Goal: Task Accomplishment & Management: Complete application form

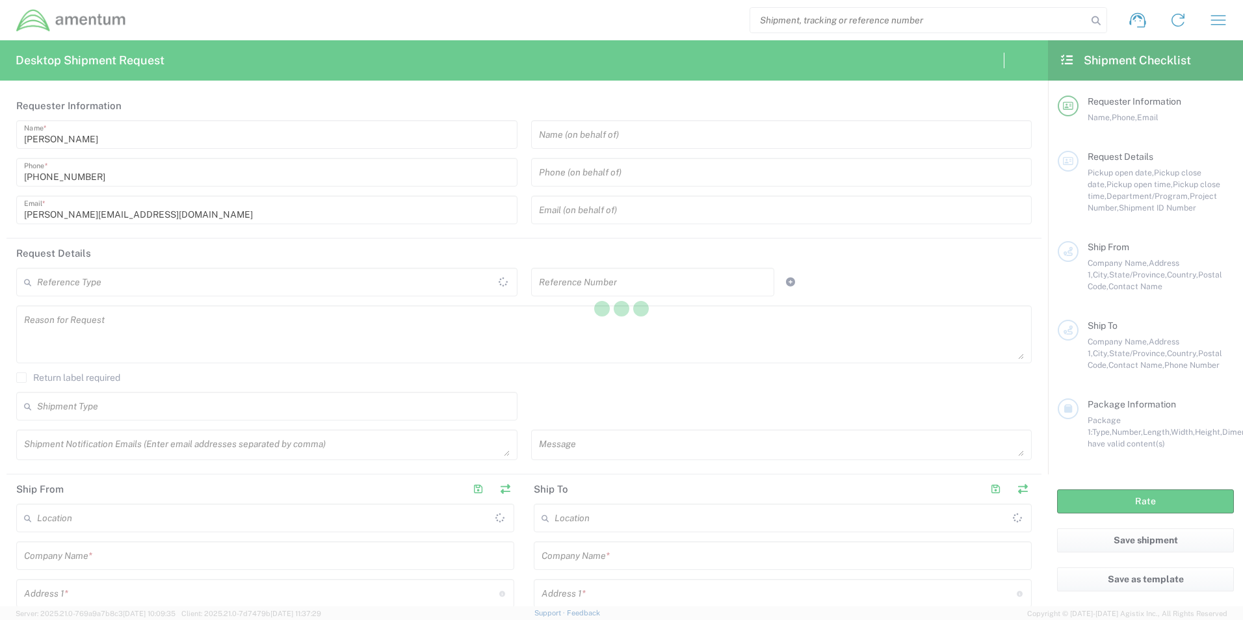
type input "[GEOGRAPHIC_DATA]"
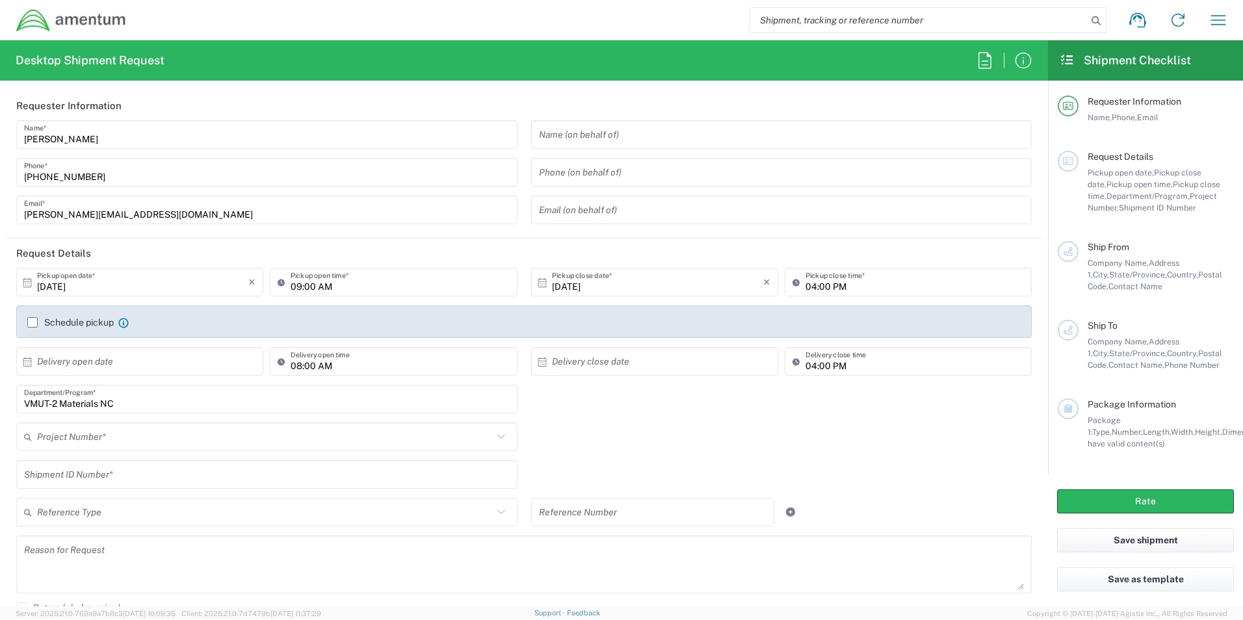
type input "[DOMAIN_NAME]"
drag, startPoint x: 246, startPoint y: 380, endPoint x: -3, endPoint y: 341, distance: 252.0
click at [0, 341] on html "Shipment request Shipment tracking Shipment estimator Desktop shipment request …" at bounding box center [621, 310] width 1243 height 620
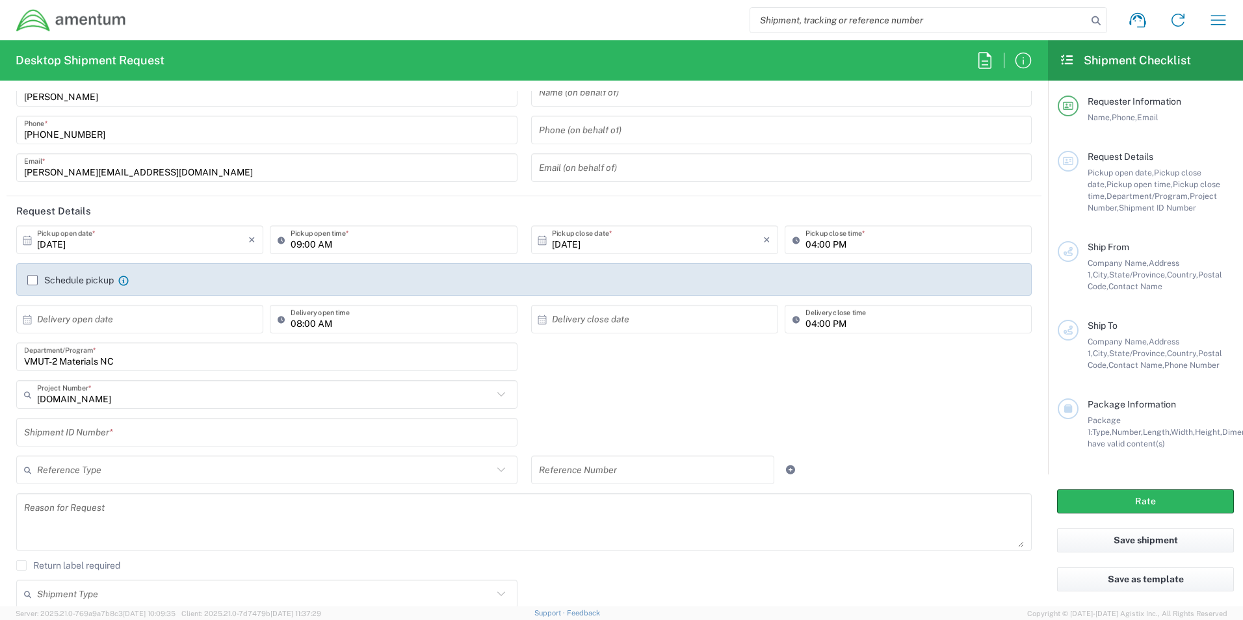
scroll to position [65, 0]
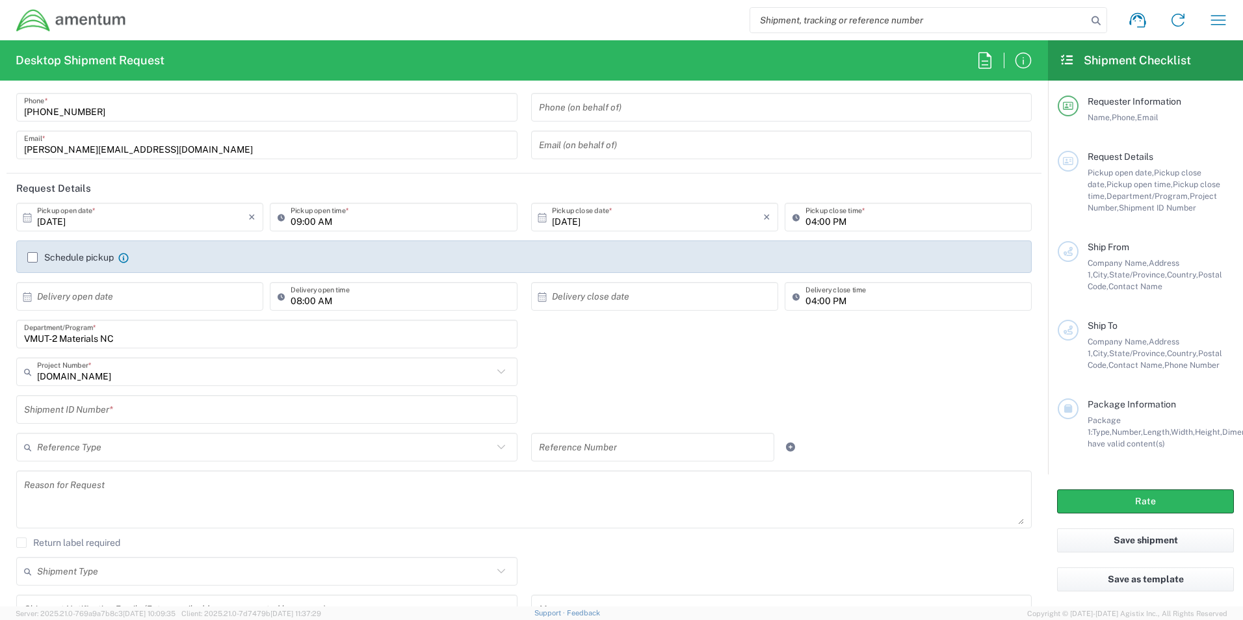
click at [177, 342] on input "VMUT-2 Materials NC" at bounding box center [267, 334] width 486 height 23
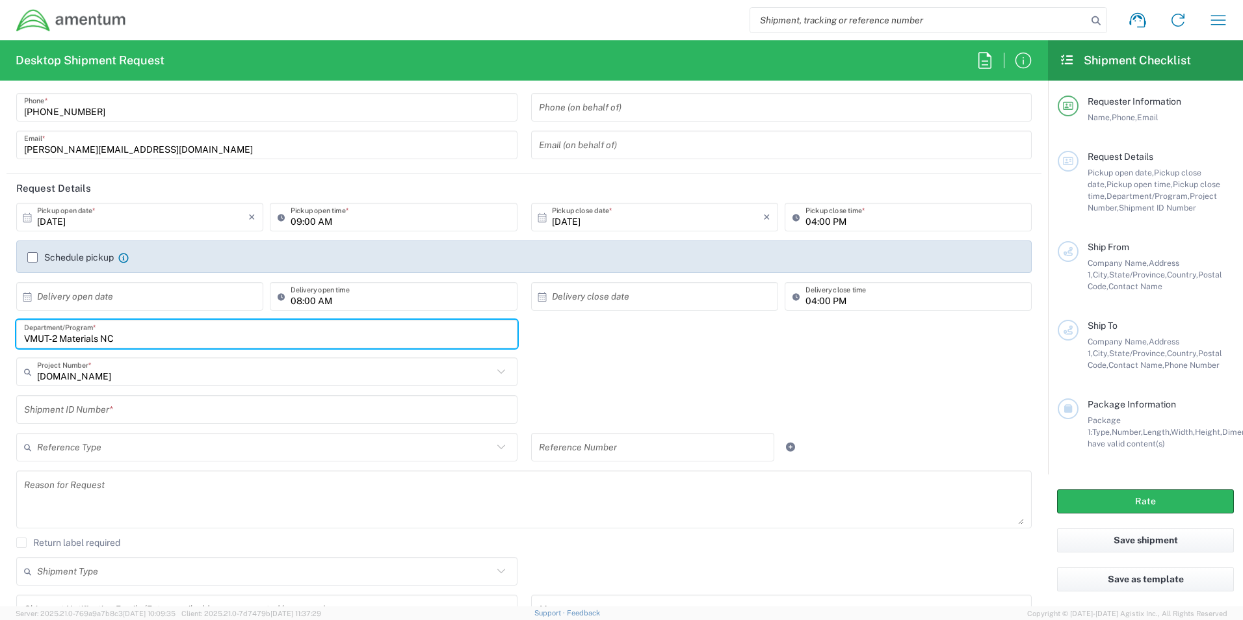
drag, startPoint x: 14, startPoint y: 338, endPoint x: -3, endPoint y: 346, distance: 18.0
click at [0, 346] on html "Shipment request Shipment tracking Shipment estimator Desktop shipment request …" at bounding box center [621, 310] width 1243 height 620
type input "UMSC MQ9 CLS"
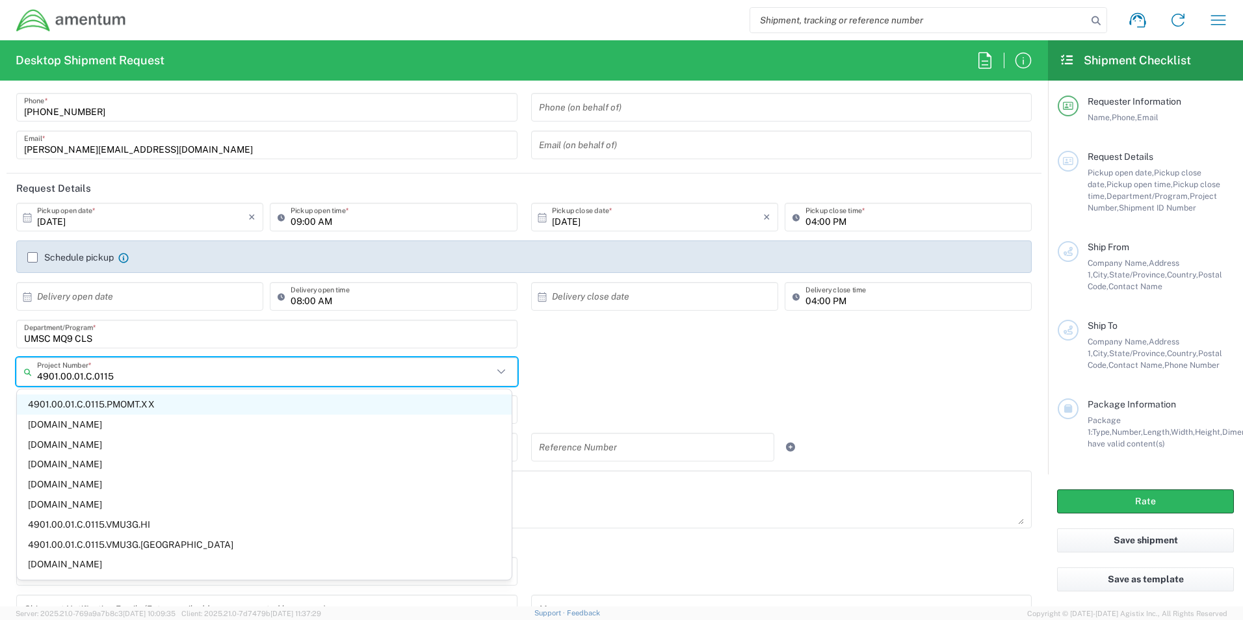
click at [109, 408] on span "4901.00.01.C.0115.PMOMT.XX" at bounding box center [264, 405] width 495 height 20
type input "4901.00.01.C.0115.PMOMT.XX"
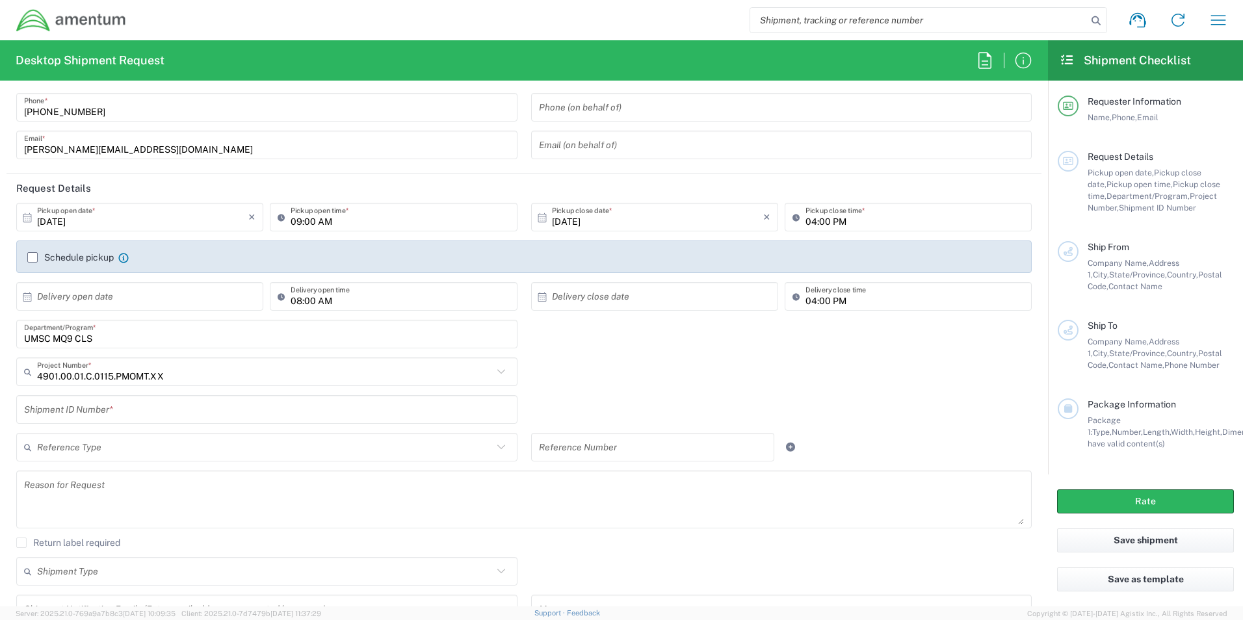
click at [153, 406] on input "text" at bounding box center [267, 409] width 486 height 23
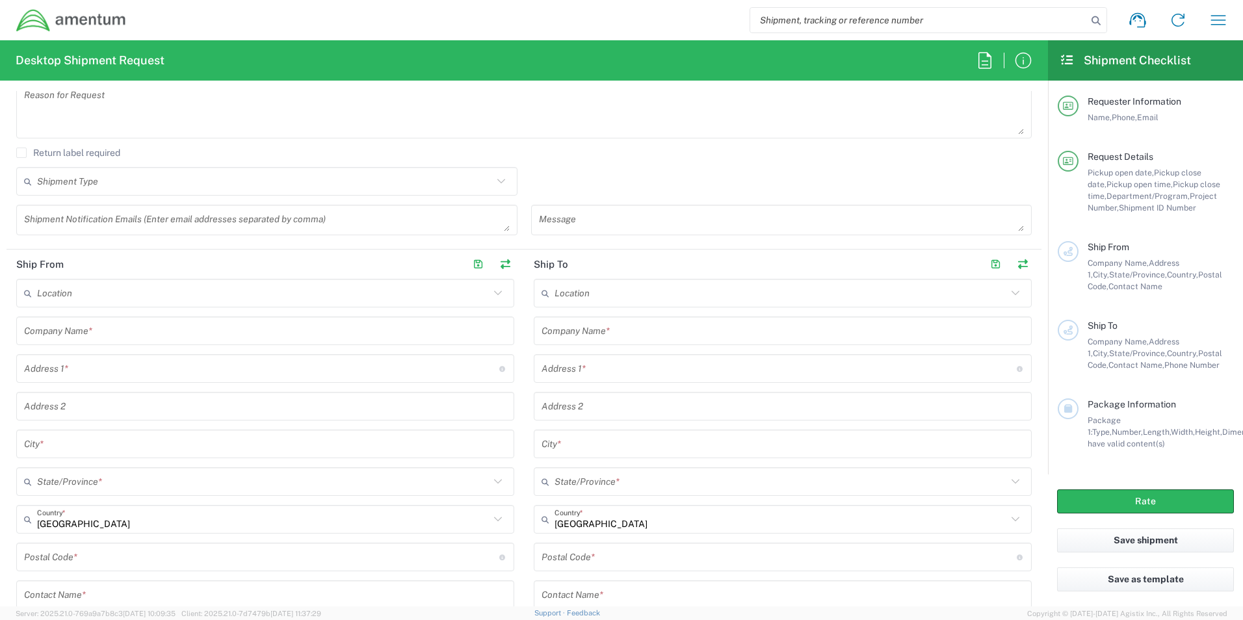
scroll to position [520, 0]
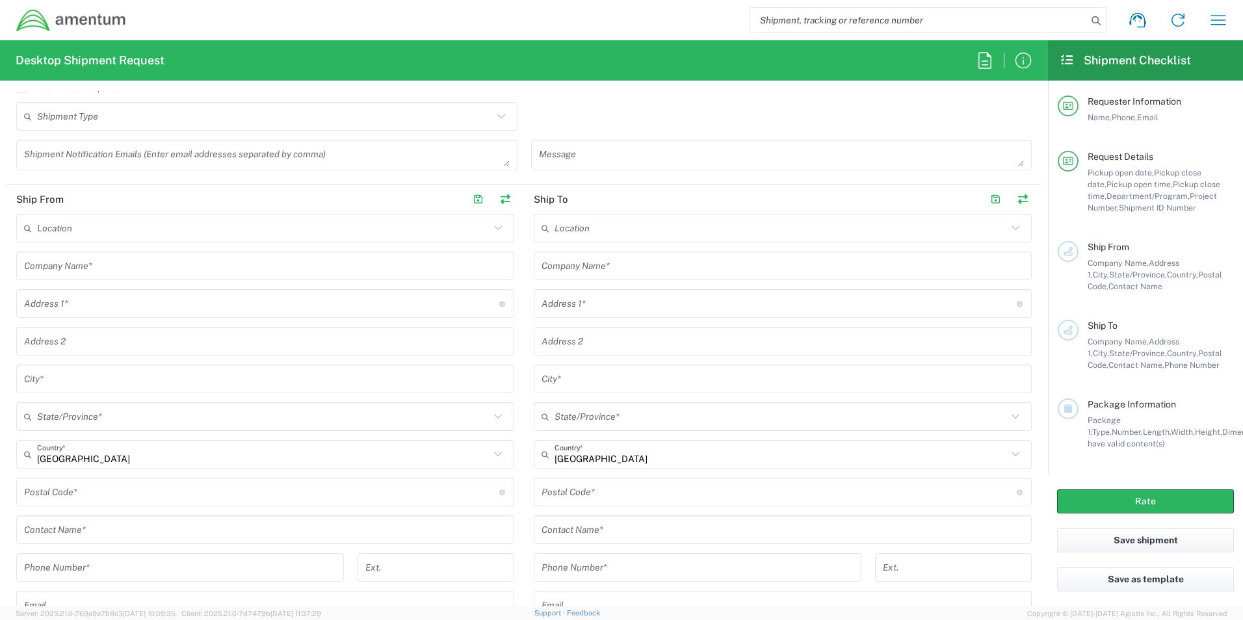
type input "[PERSON_NAME]"
click at [162, 263] on input "text" at bounding box center [265, 266] width 482 height 23
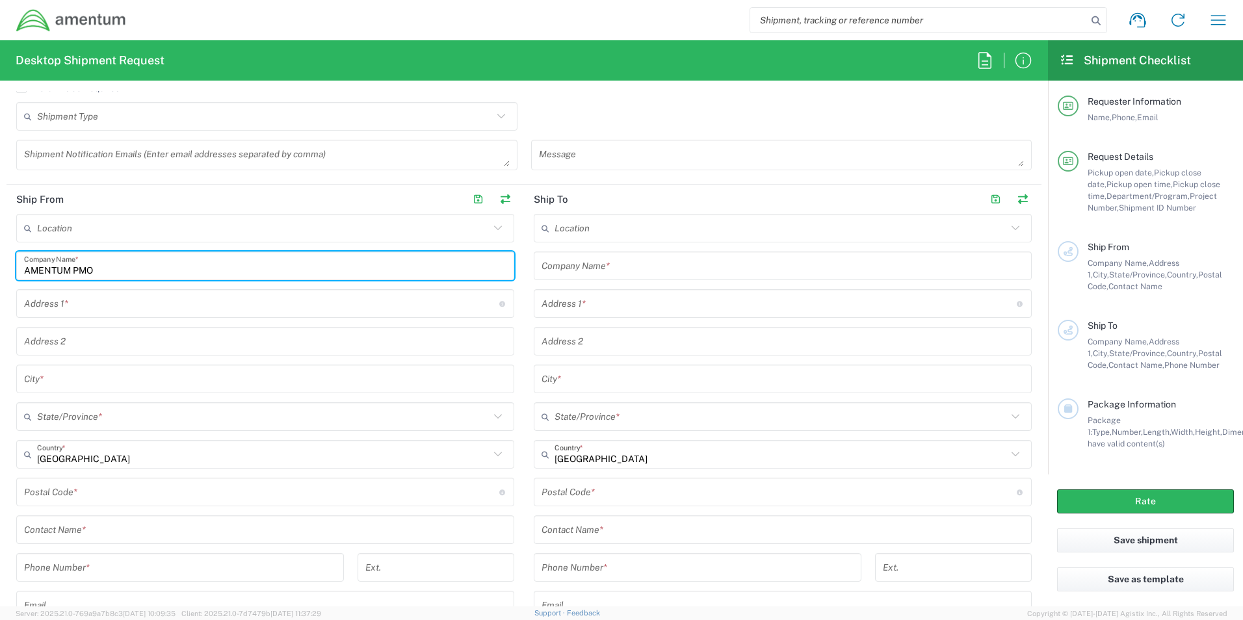
type input "AMENTUM PMO"
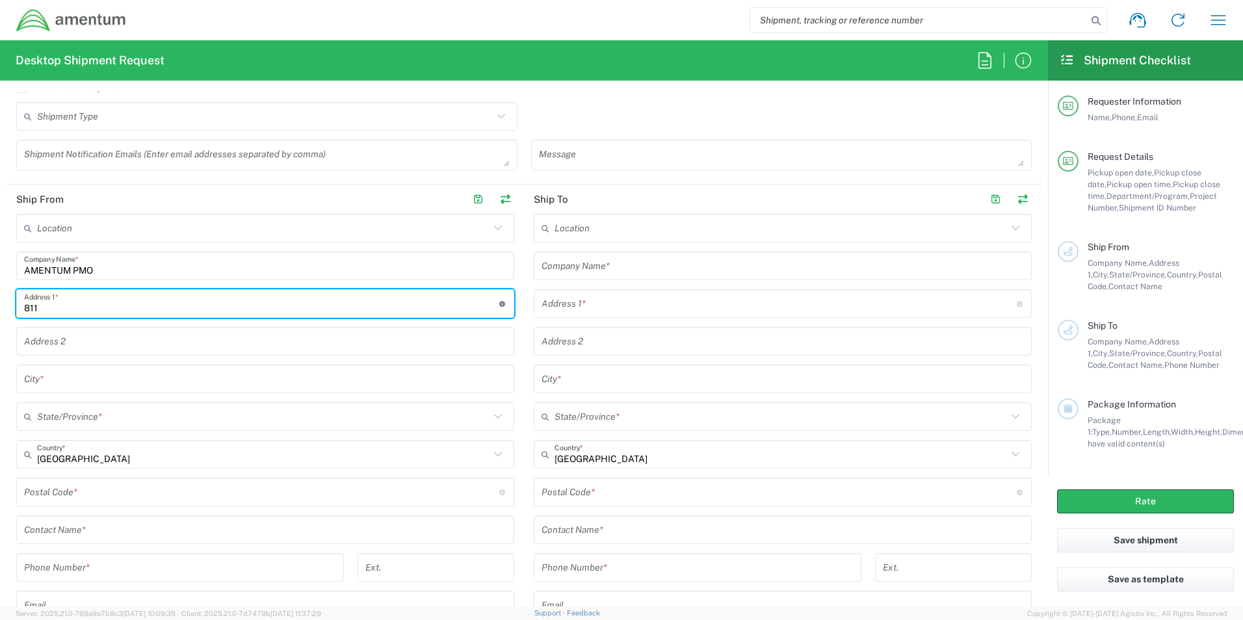
type input "[STREET_ADDRESS][PERSON_NAME]"
click at [167, 306] on input "[STREET_ADDRESS][PERSON_NAME]" at bounding box center [261, 304] width 475 height 23
type input "[PERSON_NAME][EMAIL_ADDRESS][DOMAIN_NAME]"
type input "SUITE A"
type input "[GEOGRAPHIC_DATA]"
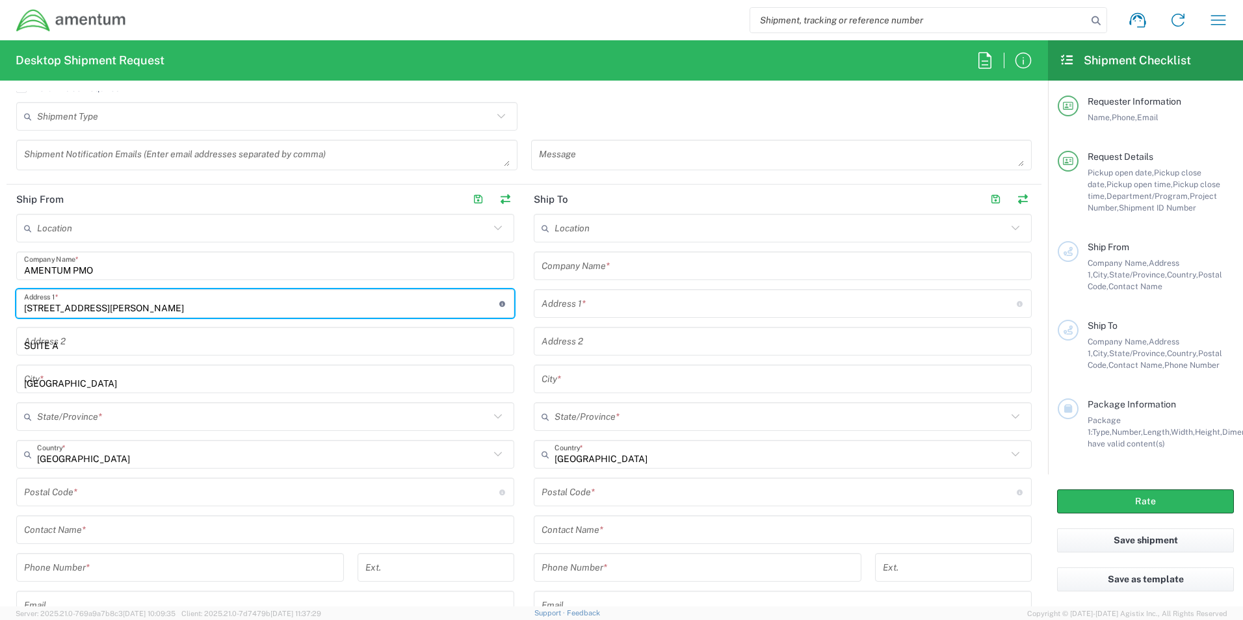
type input "NV"
type input "89119"
type input "7253242605"
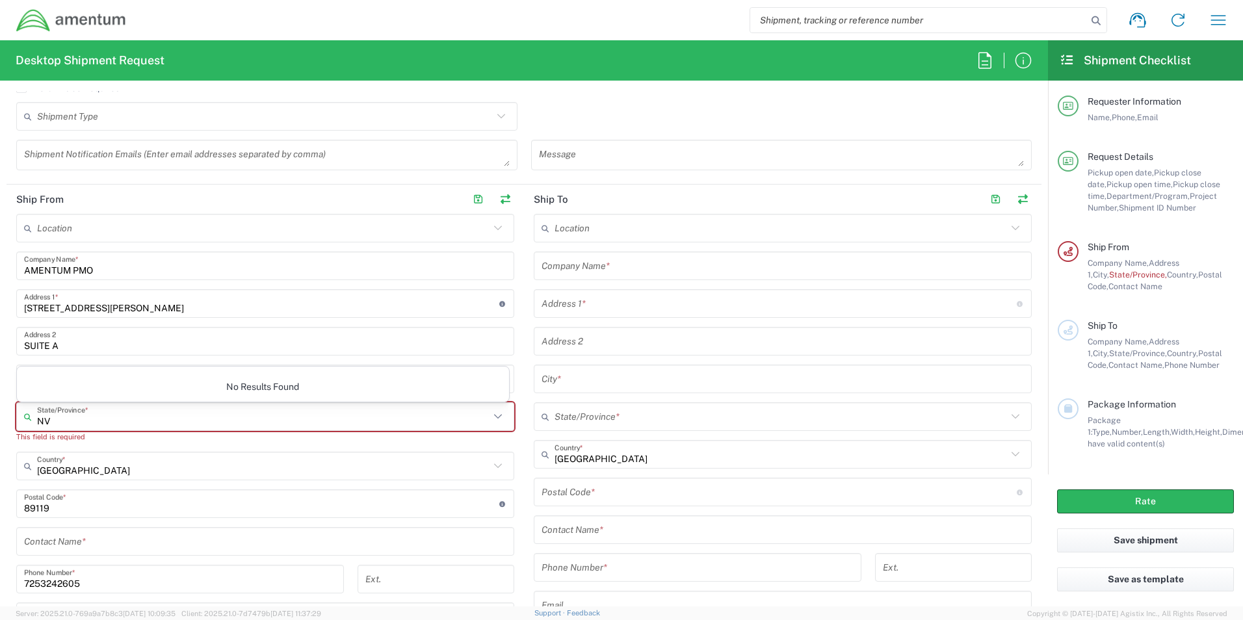
click at [104, 419] on input "NV" at bounding box center [263, 417] width 452 height 23
type input "E"
type input "[US_STATE]"
click at [0, 425] on html "Shipment request Shipment tracking Shipment estimator Desktop shipment request …" at bounding box center [621, 310] width 1243 height 620
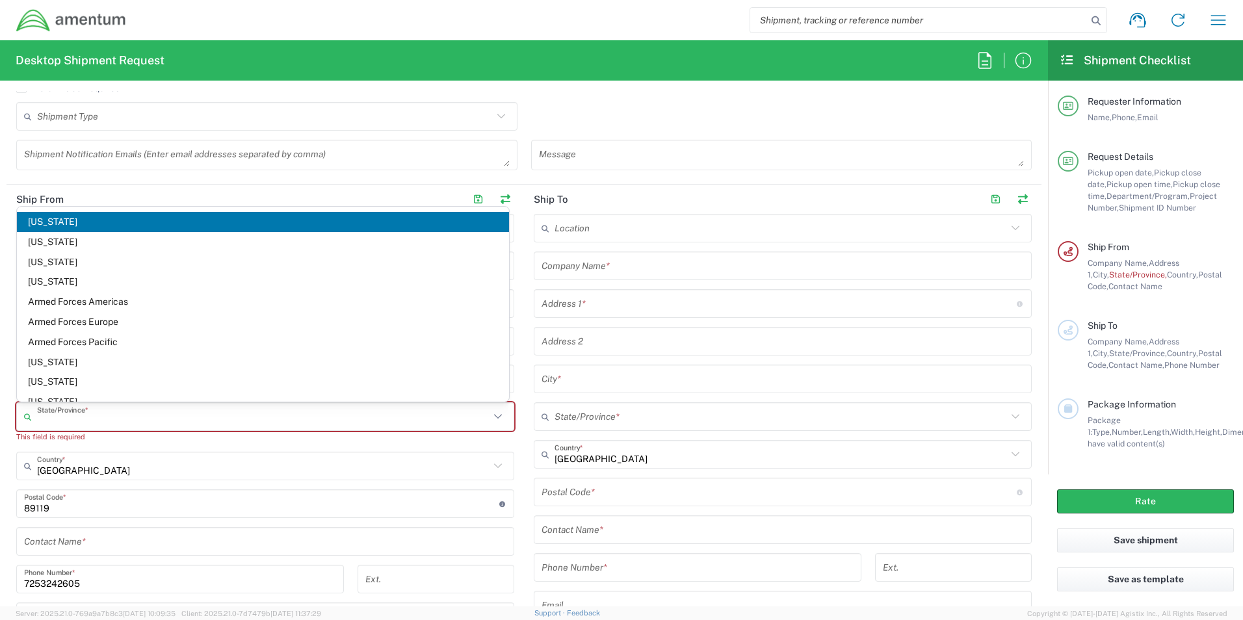
click at [64, 418] on input "text" at bounding box center [263, 417] width 452 height 23
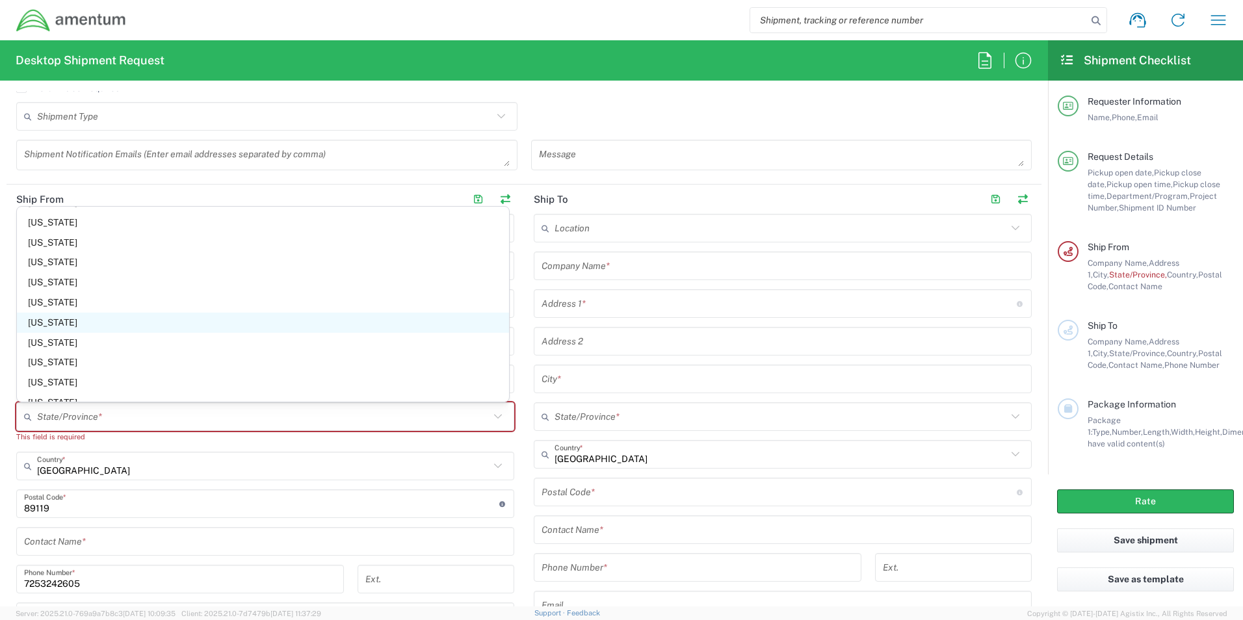
click at [41, 324] on span "[US_STATE]" at bounding box center [263, 323] width 492 height 20
type input "[US_STATE]"
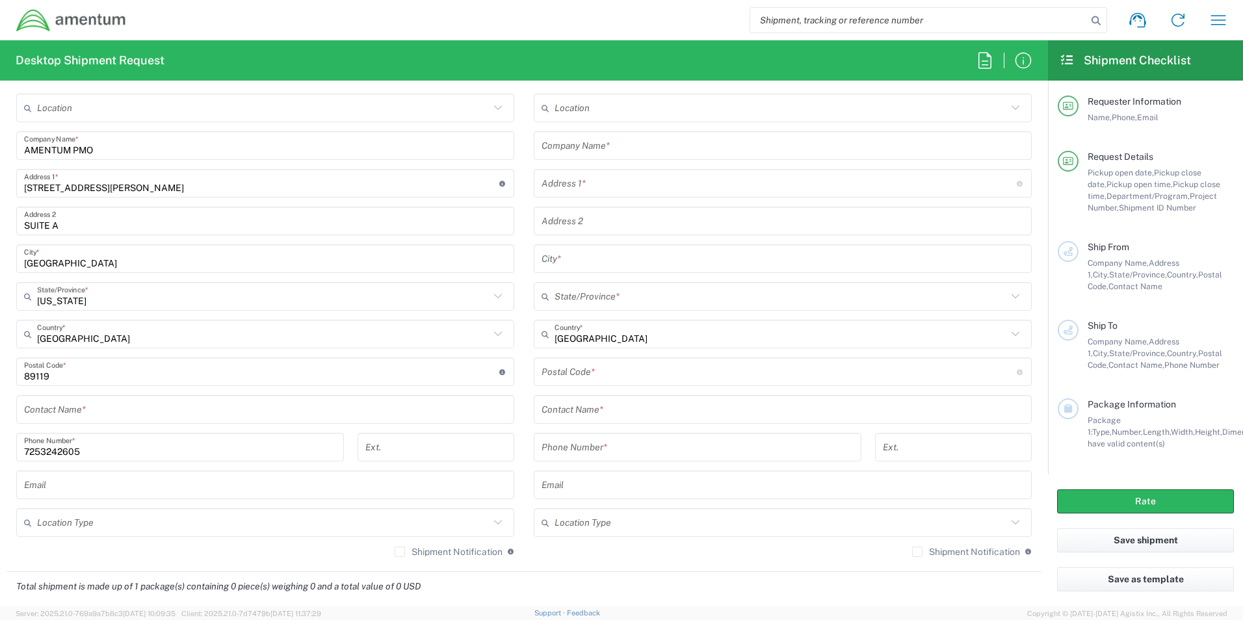
scroll to position [650, 0]
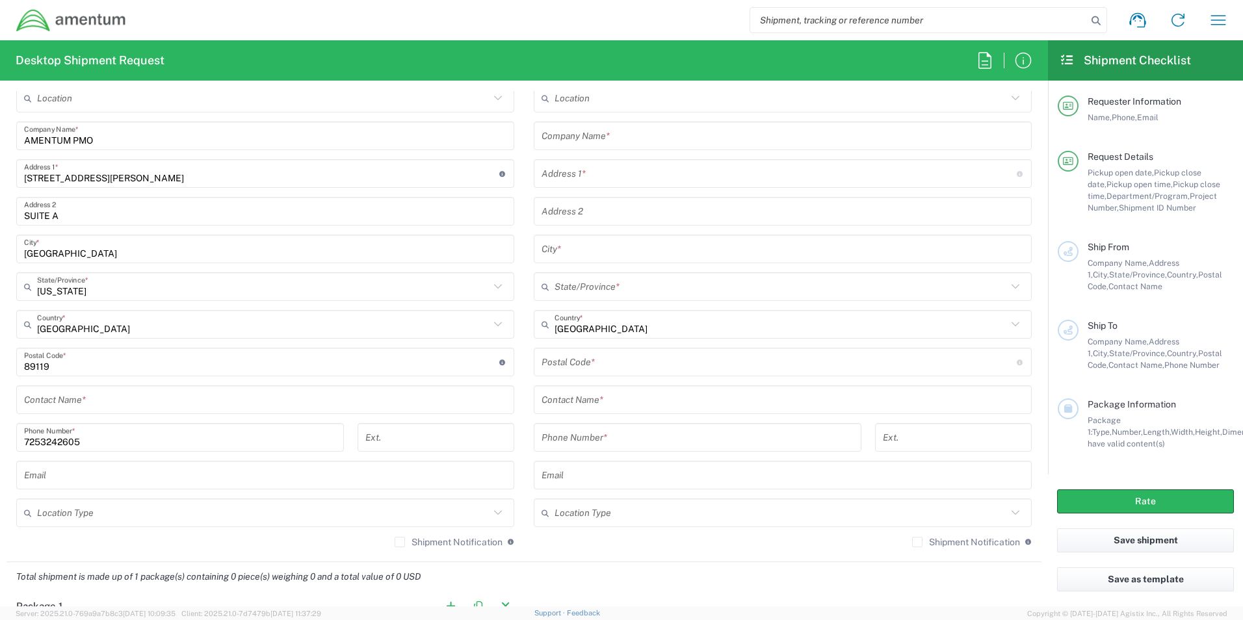
drag, startPoint x: 135, startPoint y: 485, endPoint x: 129, endPoint y: 475, distance: 11.4
click at [135, 485] on input "text" at bounding box center [265, 475] width 482 height 23
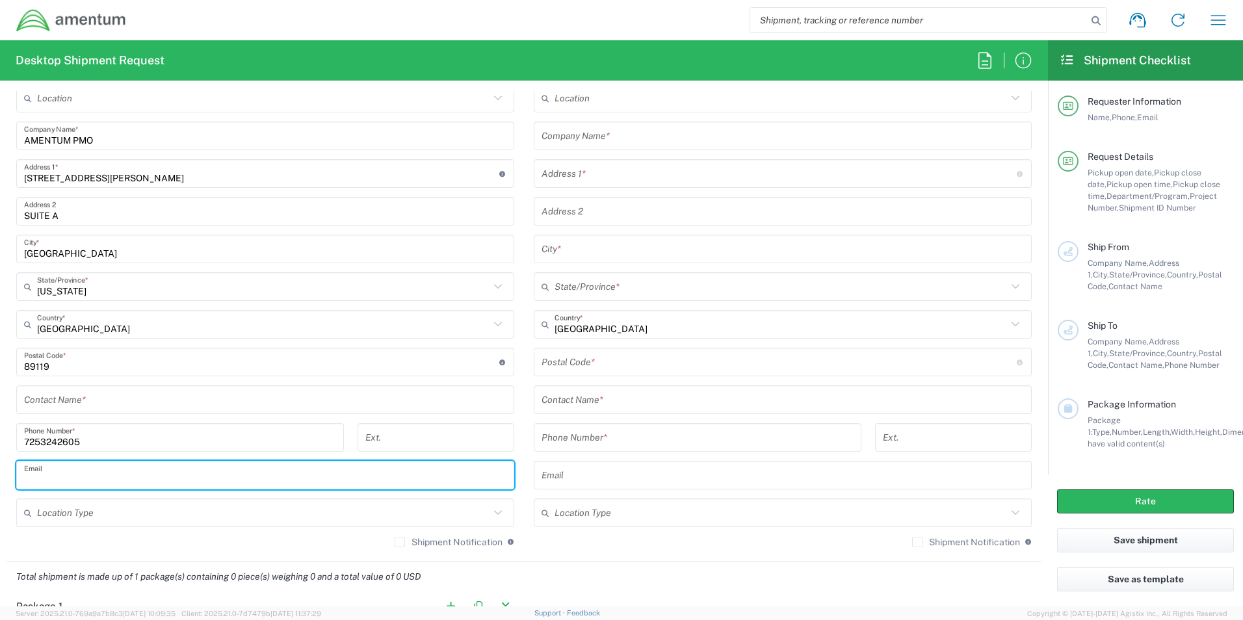
drag, startPoint x: 400, startPoint y: 406, endPoint x: 395, endPoint y: 397, distance: 10.5
click at [400, 406] on input "text" at bounding box center [265, 400] width 482 height 23
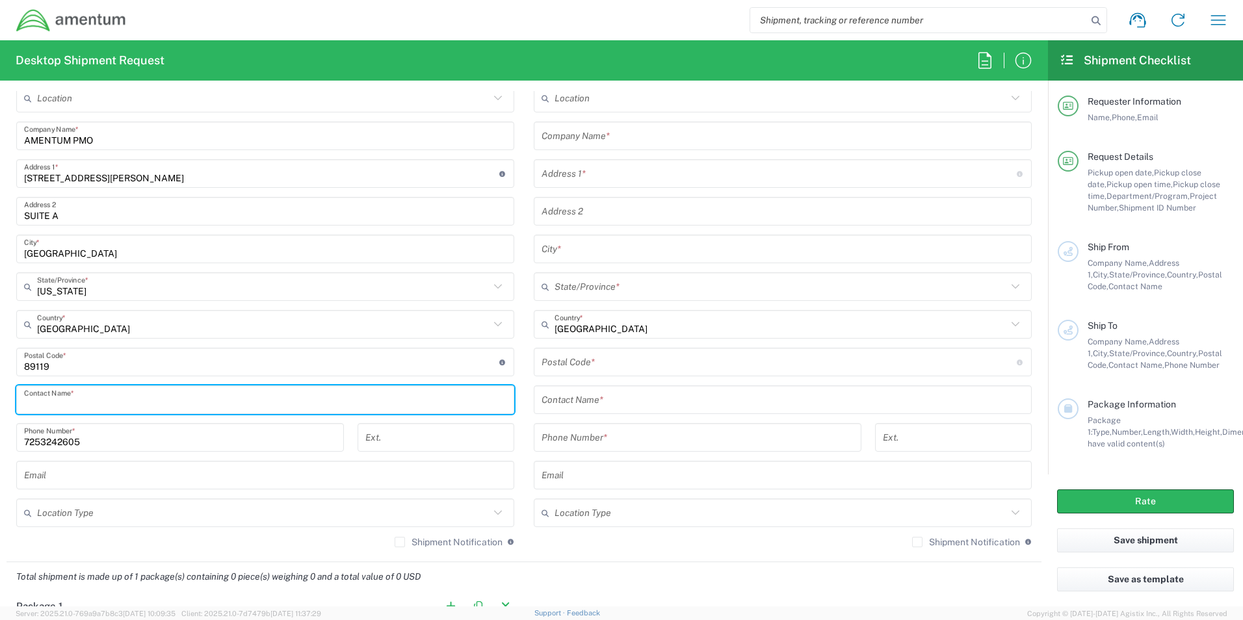
click at [391, 395] on input "text" at bounding box center [265, 400] width 482 height 23
type input "[PERSON_NAME]"
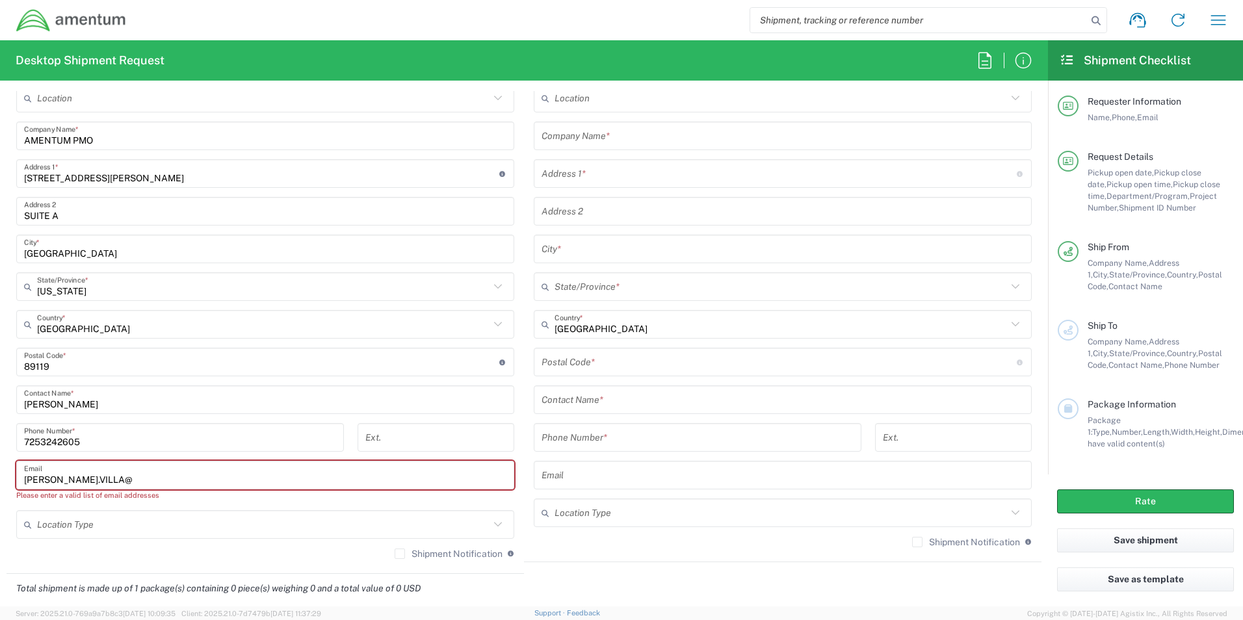
type input "[PERSON_NAME][EMAIL_ADDRESS][DOMAIN_NAME]"
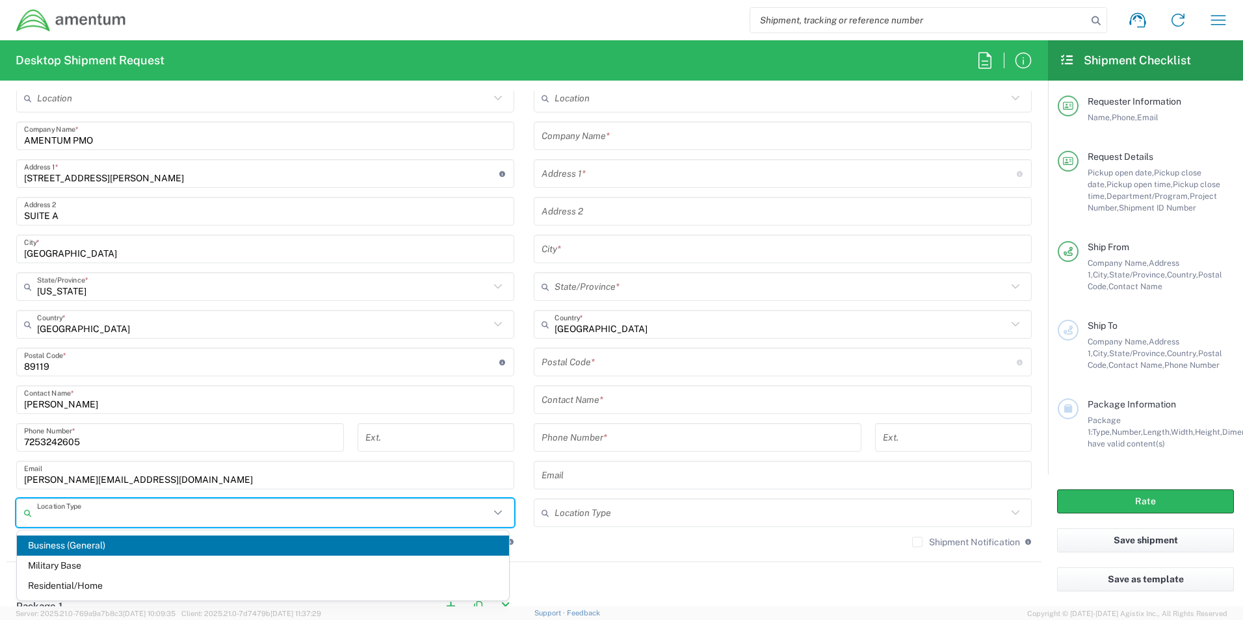
click at [0, 416] on html "Shipment request Shipment tracking Shipment estimator Desktop shipment request …" at bounding box center [621, 310] width 1243 height 620
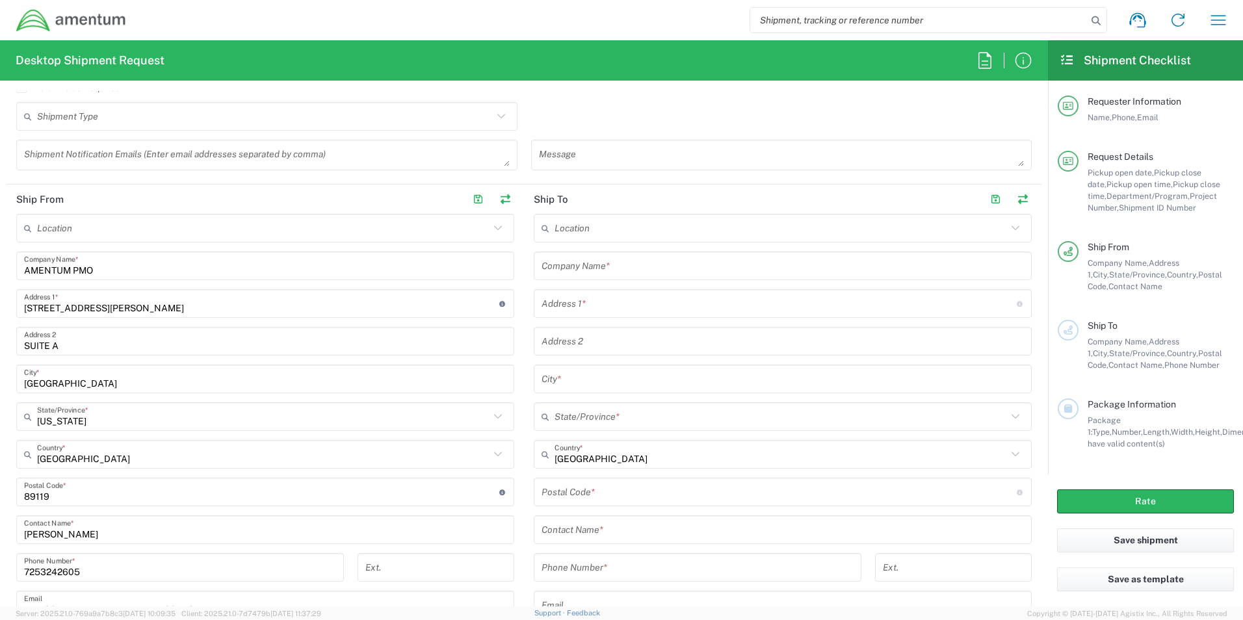
scroll to position [585, 0]
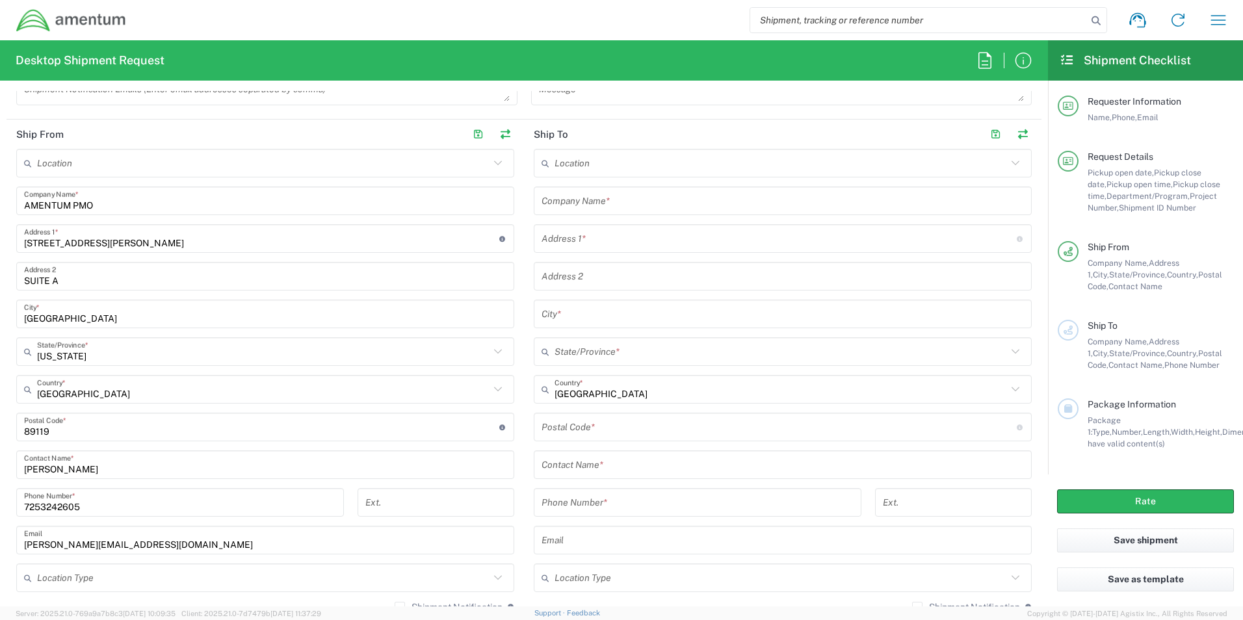
click at [660, 209] on input "text" at bounding box center [782, 201] width 482 height 23
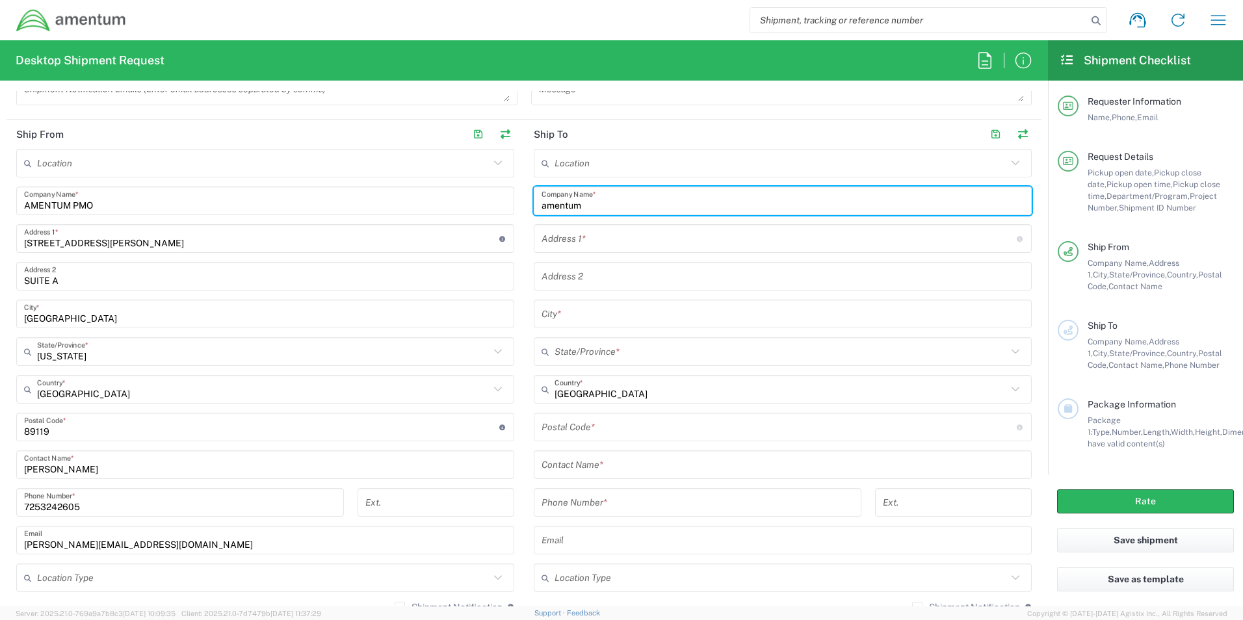
type input "amentum"
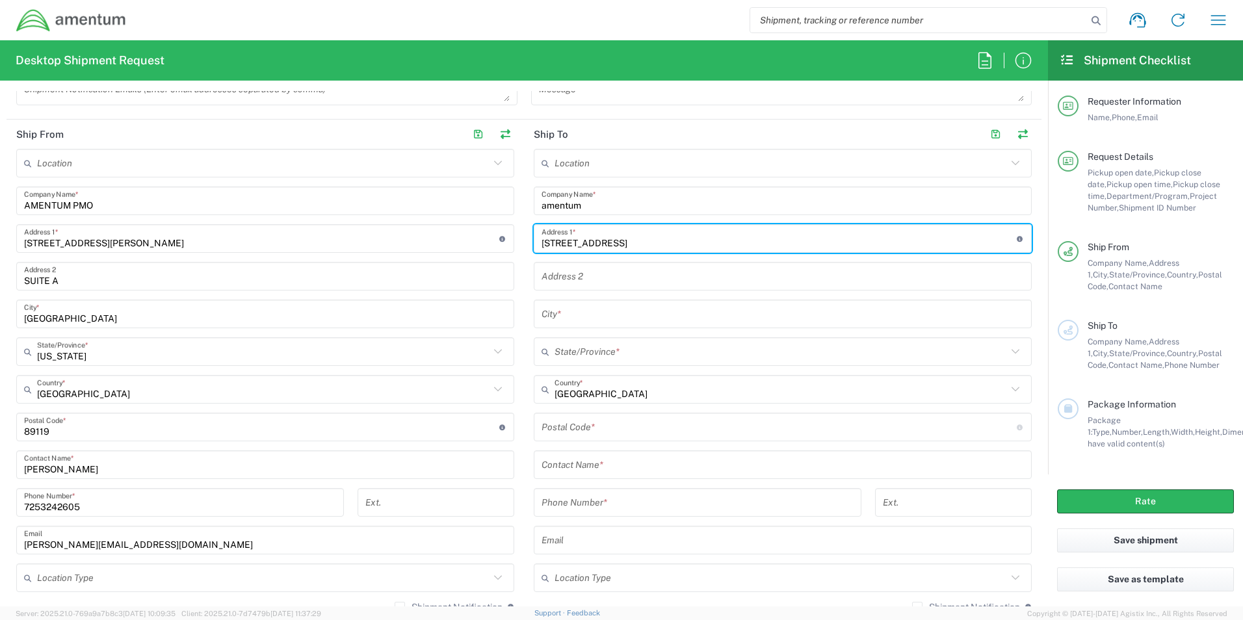
type input "[STREET_ADDRESS]"
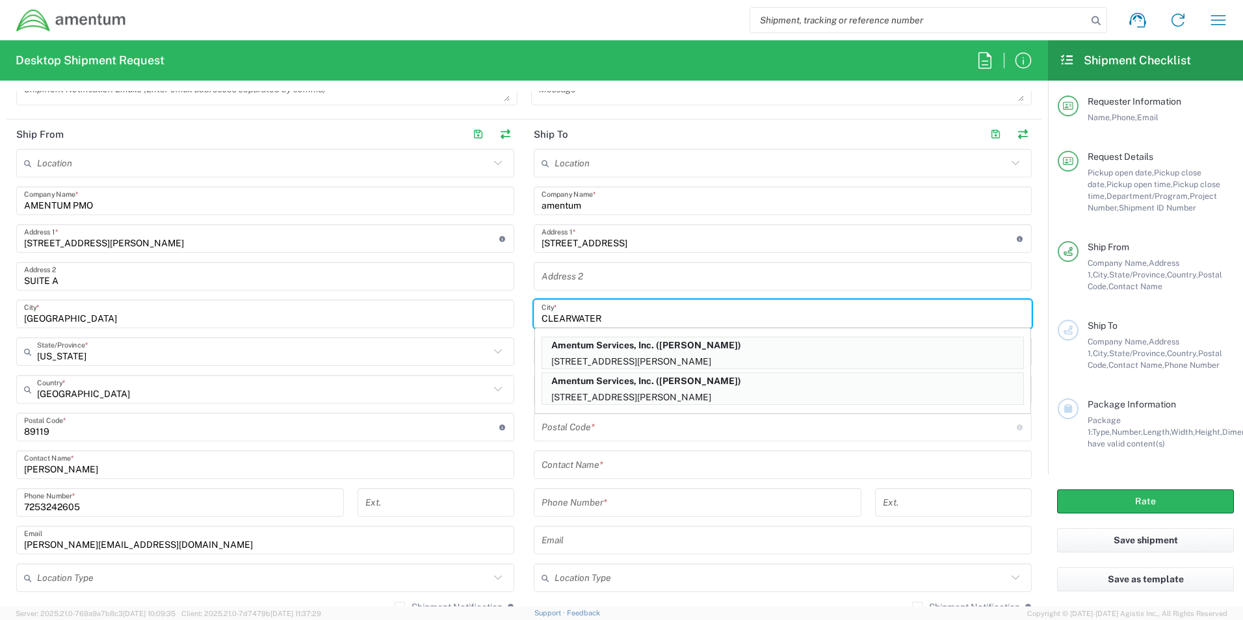
type input "CLEARWATER"
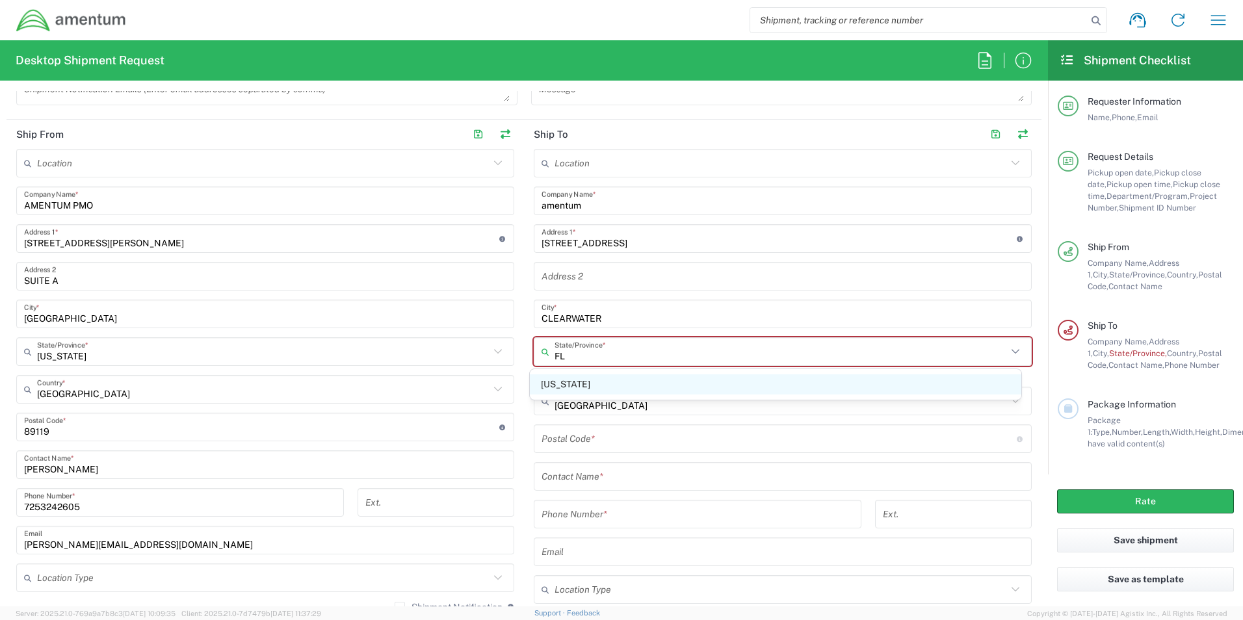
click at [579, 392] on span "[US_STATE]" at bounding box center [776, 384] width 492 height 20
type input "[US_STATE]"
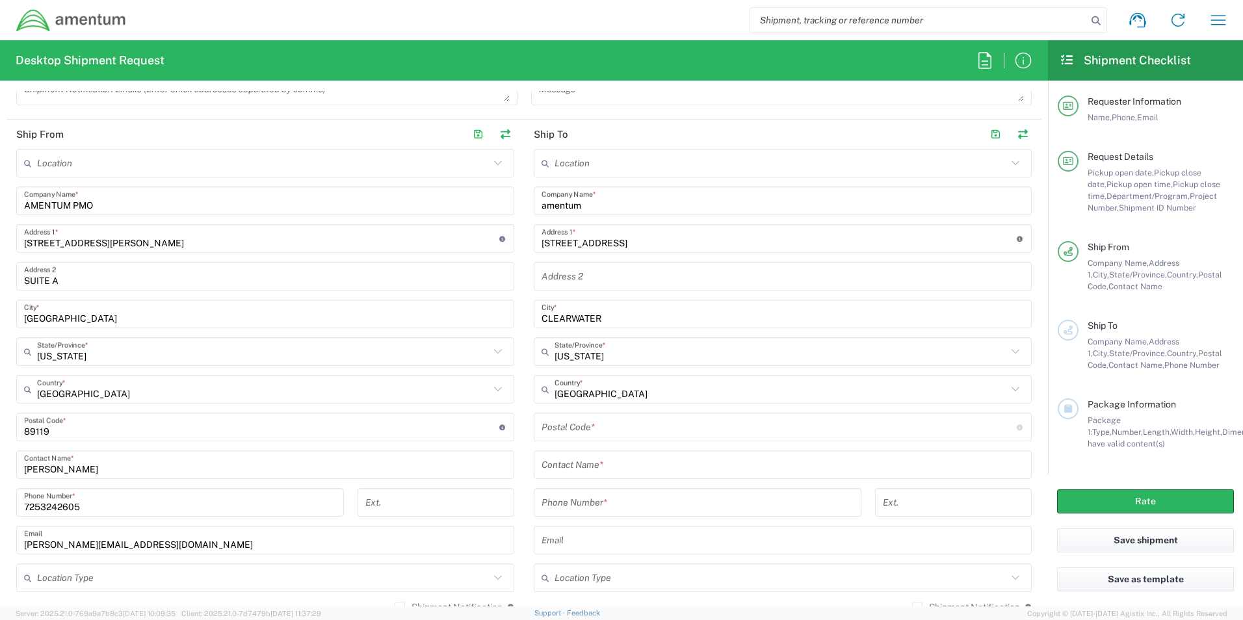
scroll to position [650, 0]
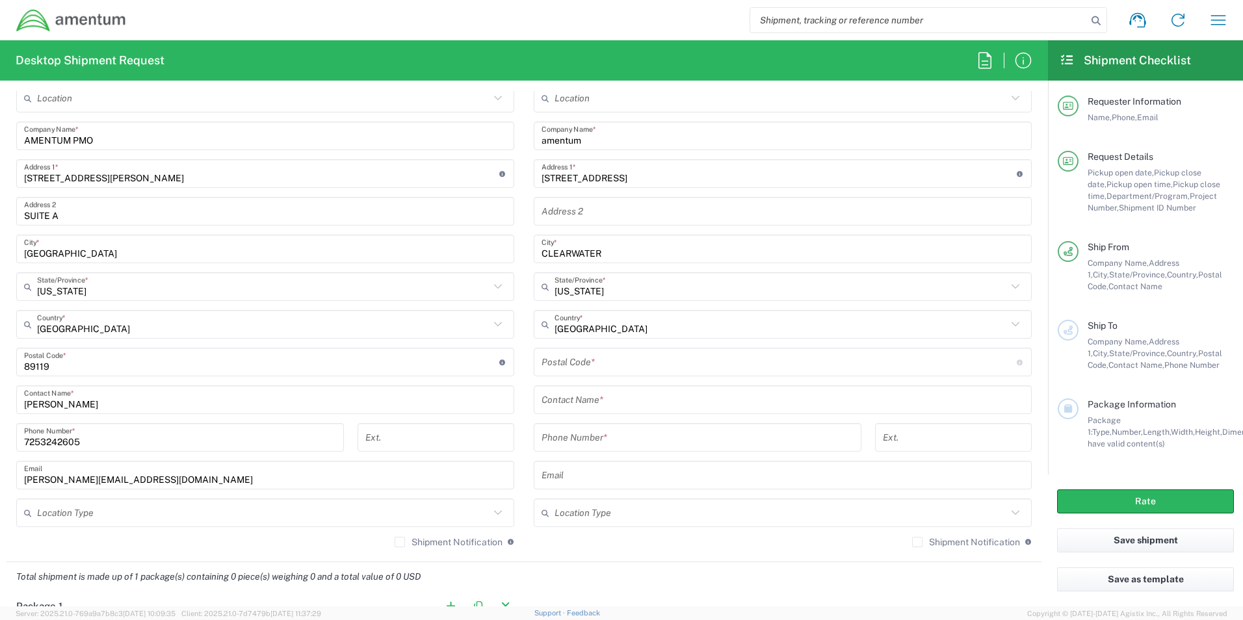
click at [609, 367] on input "undefined" at bounding box center [778, 362] width 475 height 23
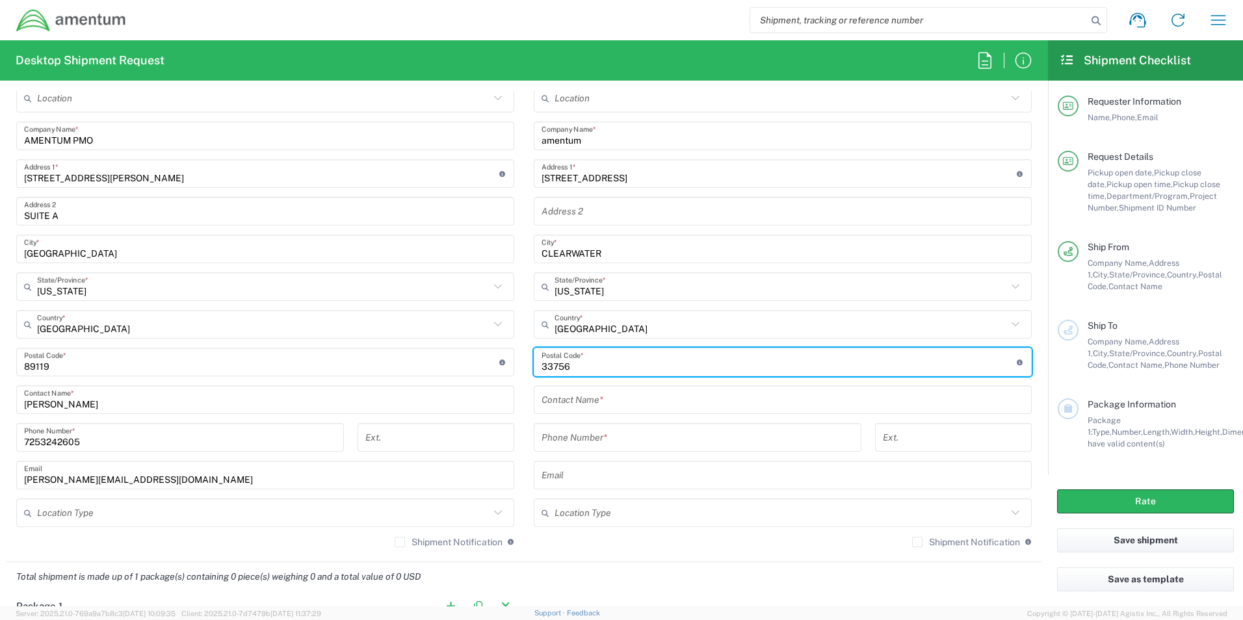
type input "33756"
click at [626, 407] on input "text" at bounding box center [782, 400] width 482 height 23
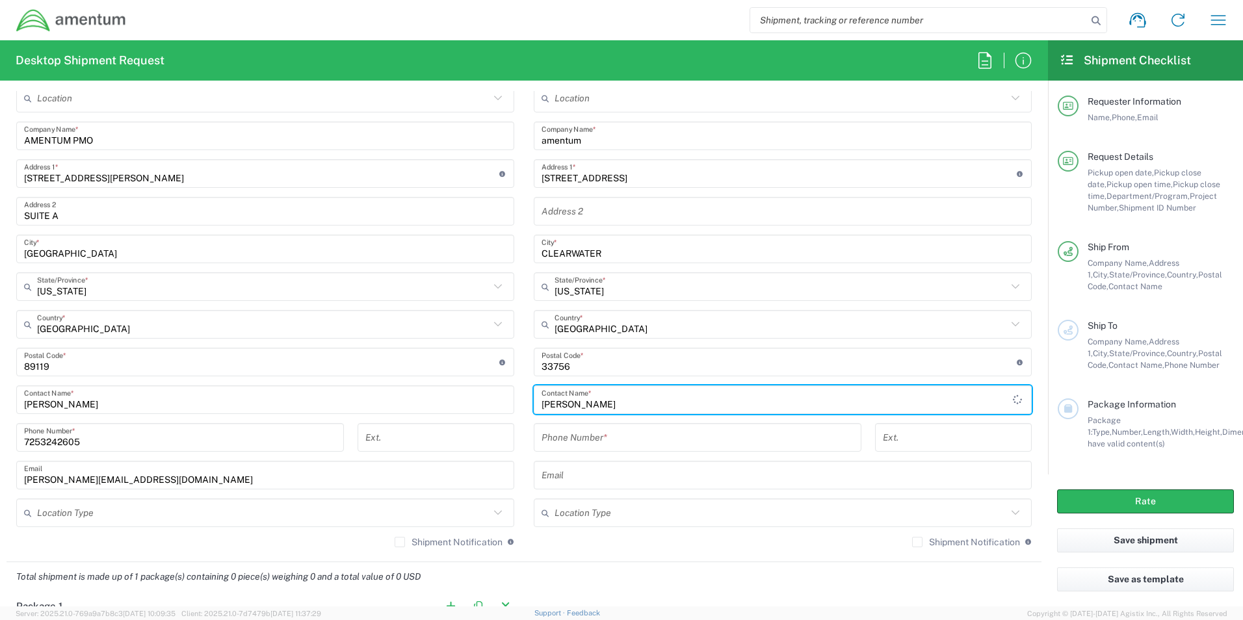
type input "[PERSON_NAME]"
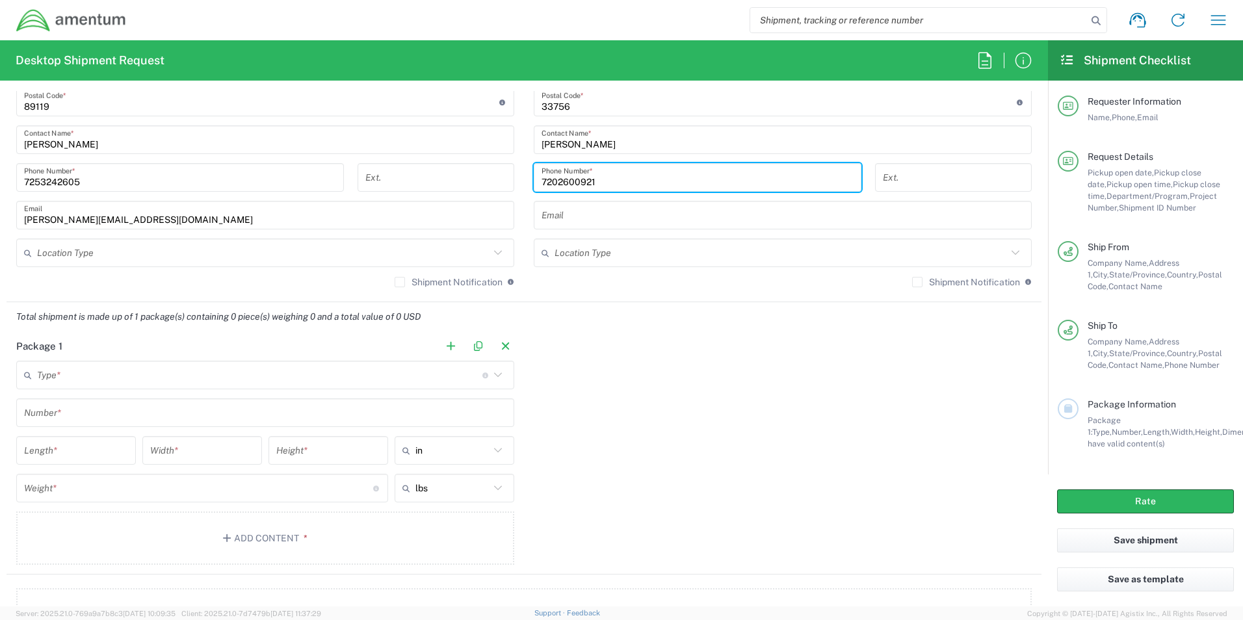
scroll to position [975, 0]
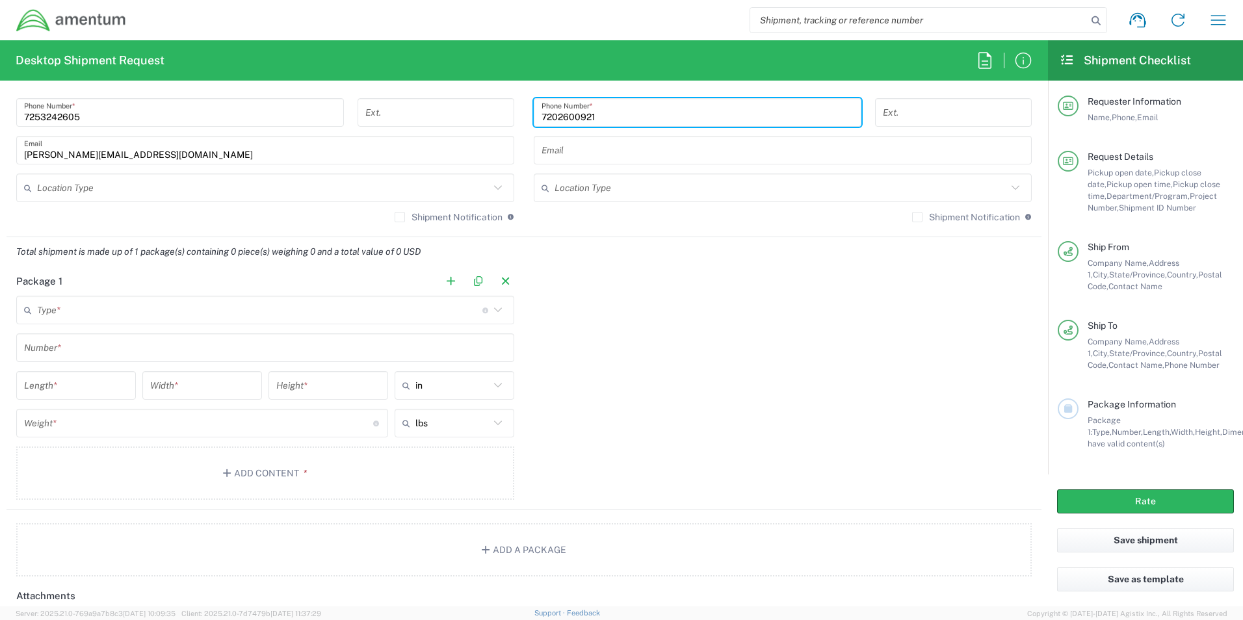
type input "7202600921"
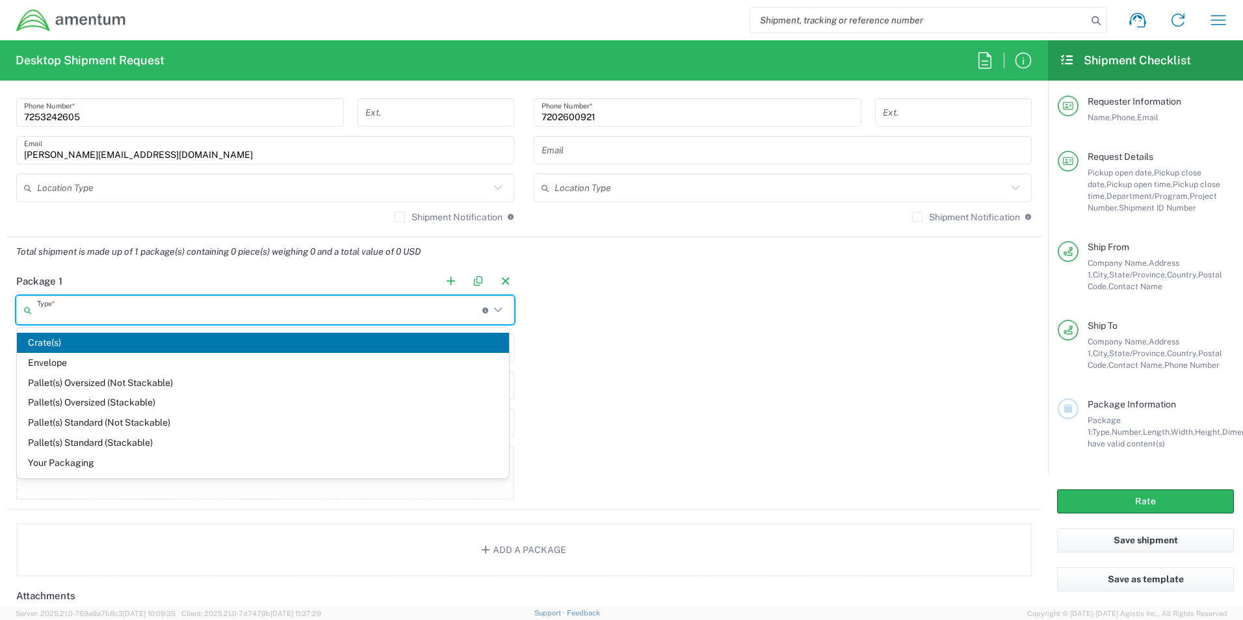
click at [190, 311] on input "text" at bounding box center [259, 310] width 445 height 23
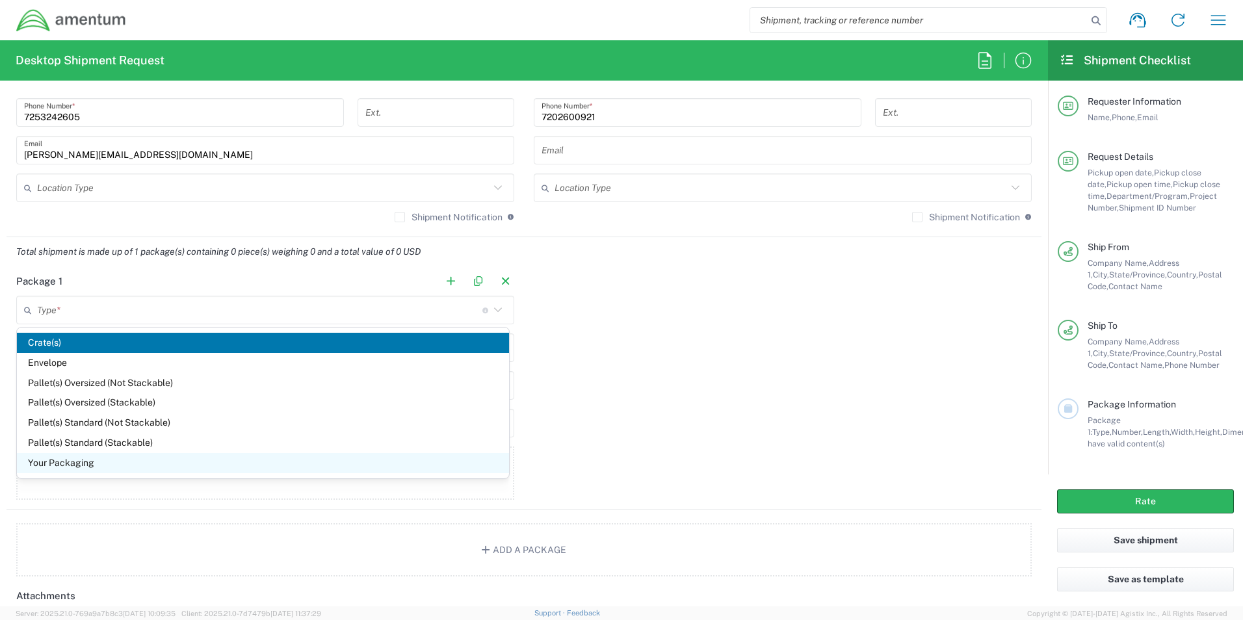
click at [79, 462] on span "Your Packaging" at bounding box center [263, 463] width 492 height 20
type input "Your Packaging"
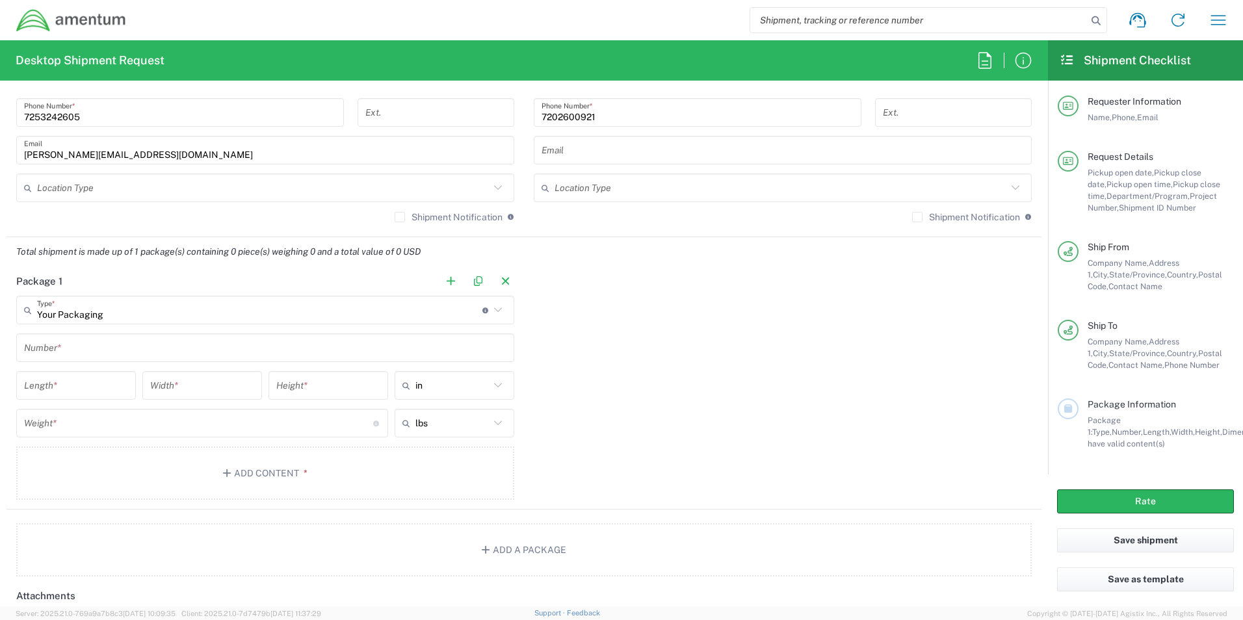
click at [133, 352] on input "text" at bounding box center [265, 348] width 482 height 23
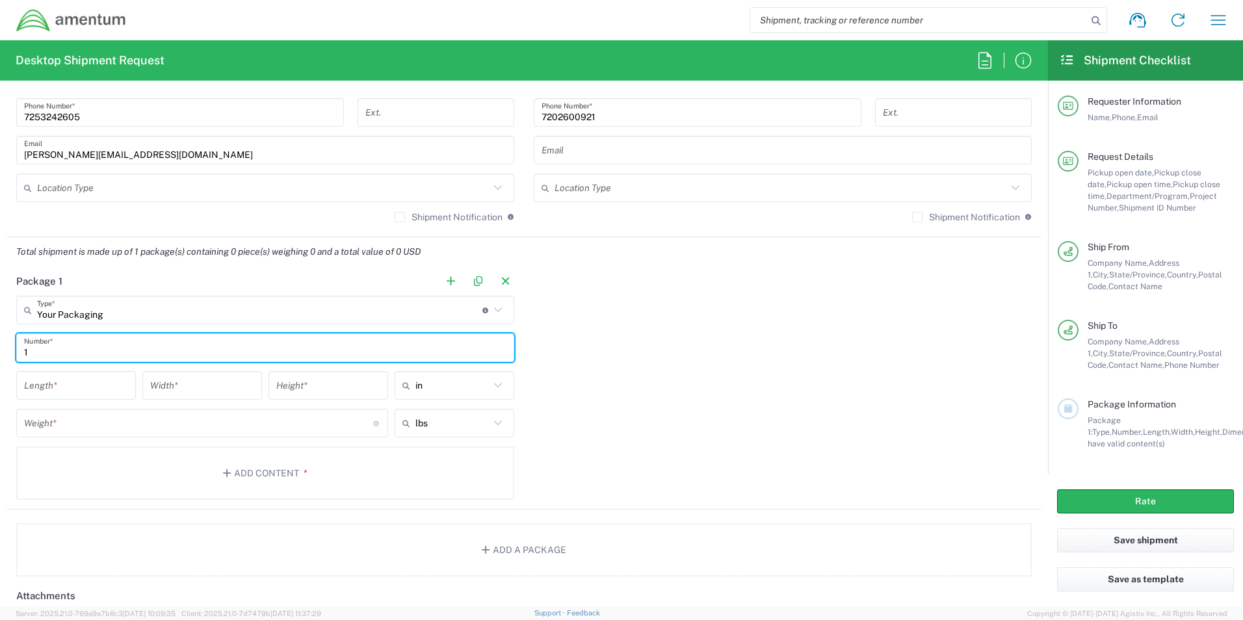
type input "1"
click at [120, 384] on input "number" at bounding box center [76, 385] width 104 height 23
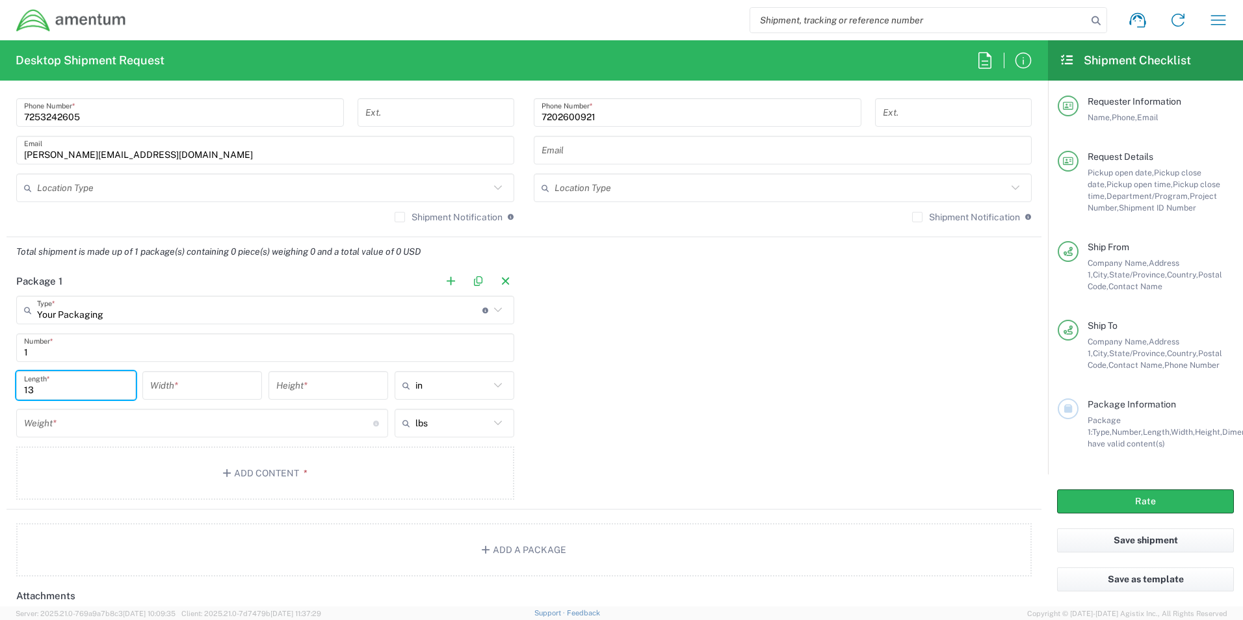
type input "13"
type input "10"
type input "5.5"
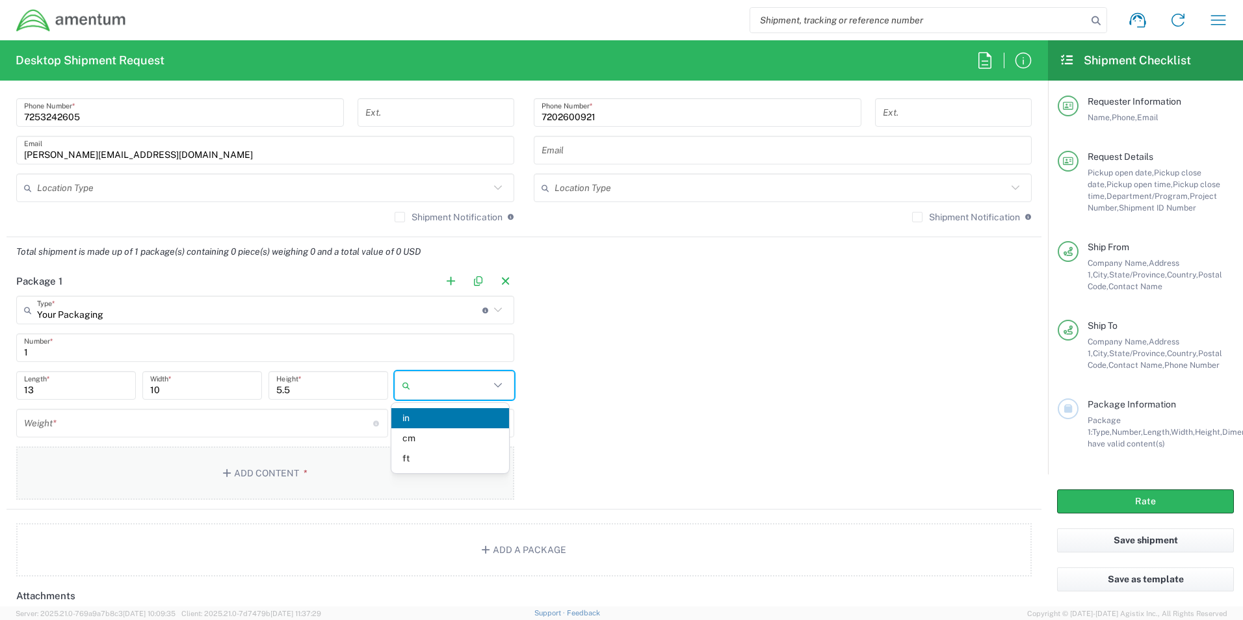
click at [237, 447] on button "Add Content *" at bounding box center [265, 473] width 498 height 53
type input "in"
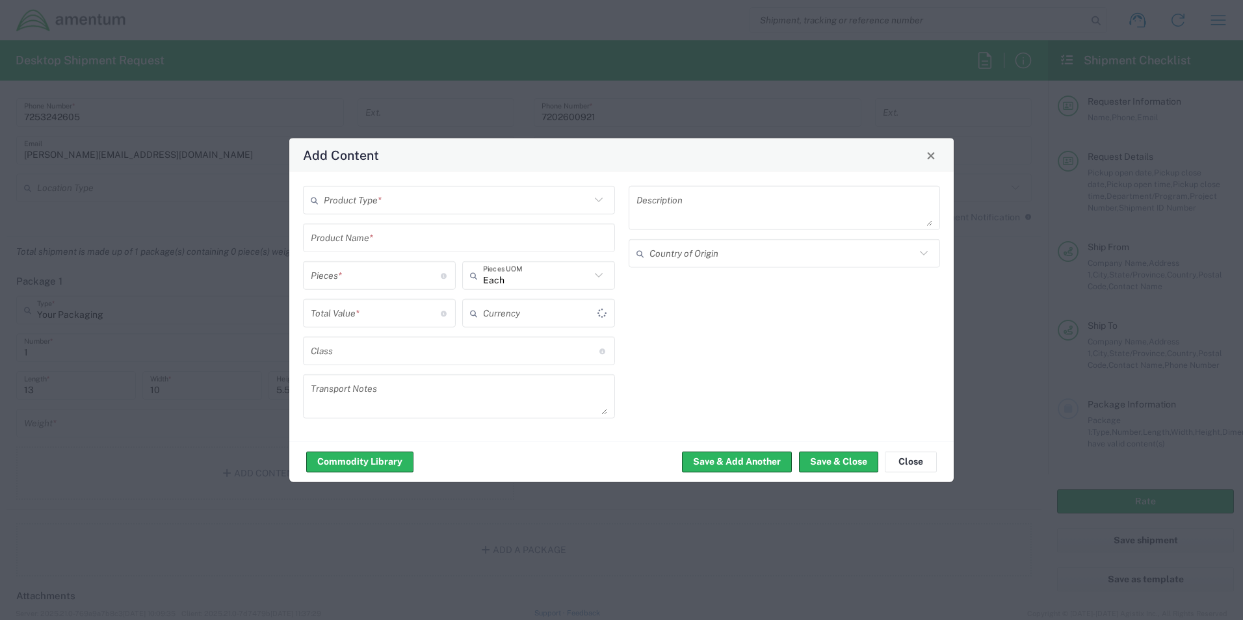
type input "US Dollar"
click at [170, 424] on div "Add Content Product Type * Product Name * Pieces * Number of pieces inside all …" at bounding box center [621, 310] width 1243 height 620
drag, startPoint x: 938, startPoint y: 159, endPoint x: 874, endPoint y: 162, distance: 63.8
click at [937, 159] on button "Close" at bounding box center [931, 155] width 18 height 18
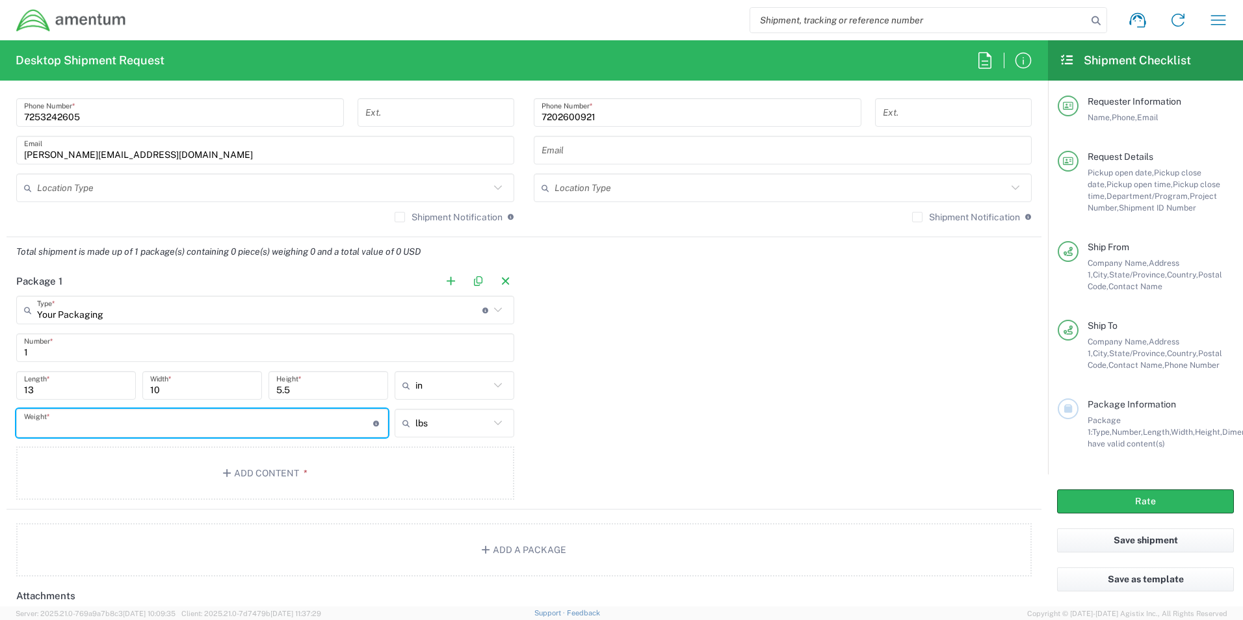
click at [84, 427] on input "number" at bounding box center [198, 423] width 349 height 23
type input "5"
click at [387, 476] on button "Add Content *" at bounding box center [265, 473] width 498 height 53
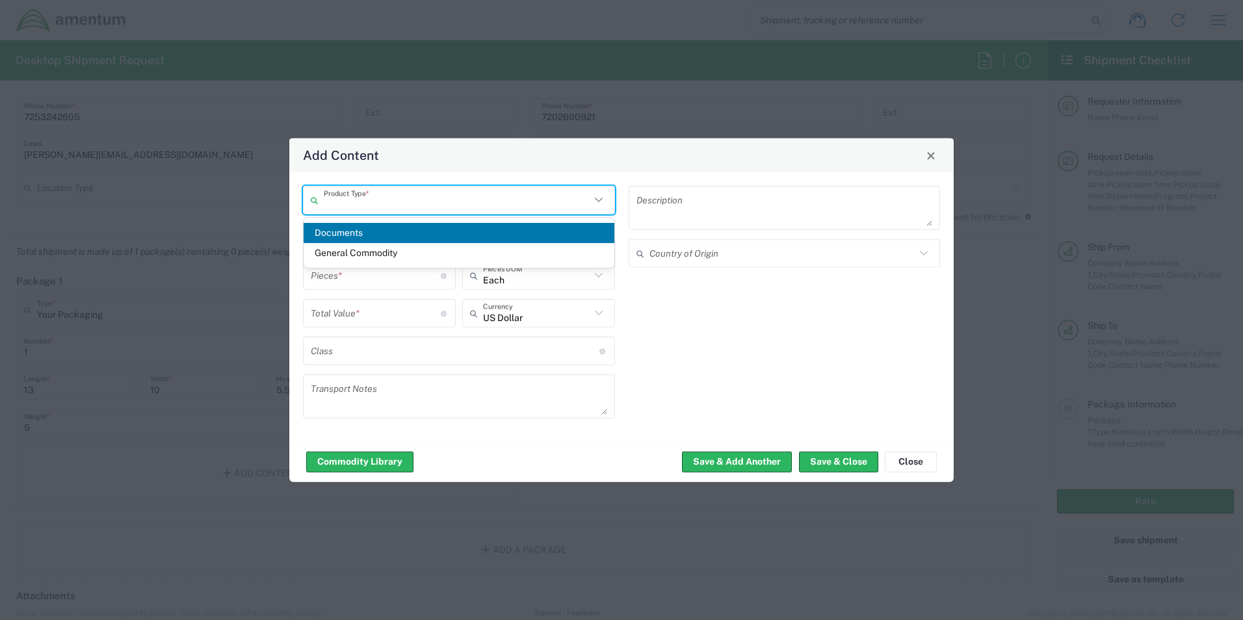
click at [404, 205] on input "text" at bounding box center [457, 200] width 267 height 23
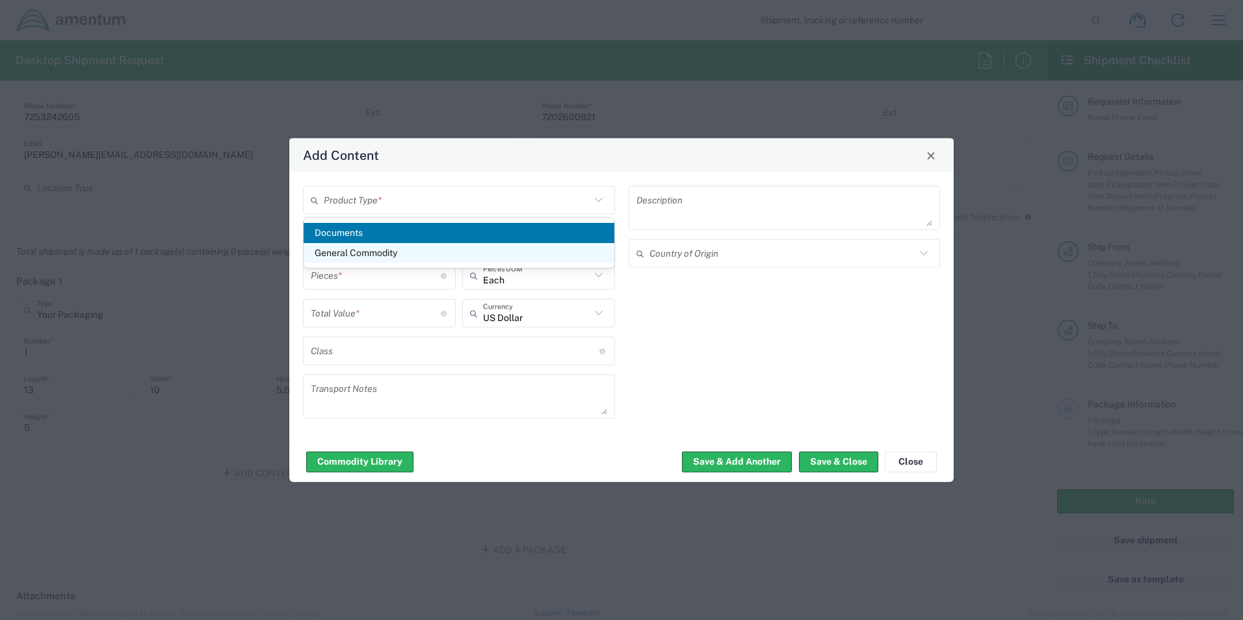
click at [369, 252] on span "General Commodity" at bounding box center [459, 253] width 311 height 20
type input "General Commodity"
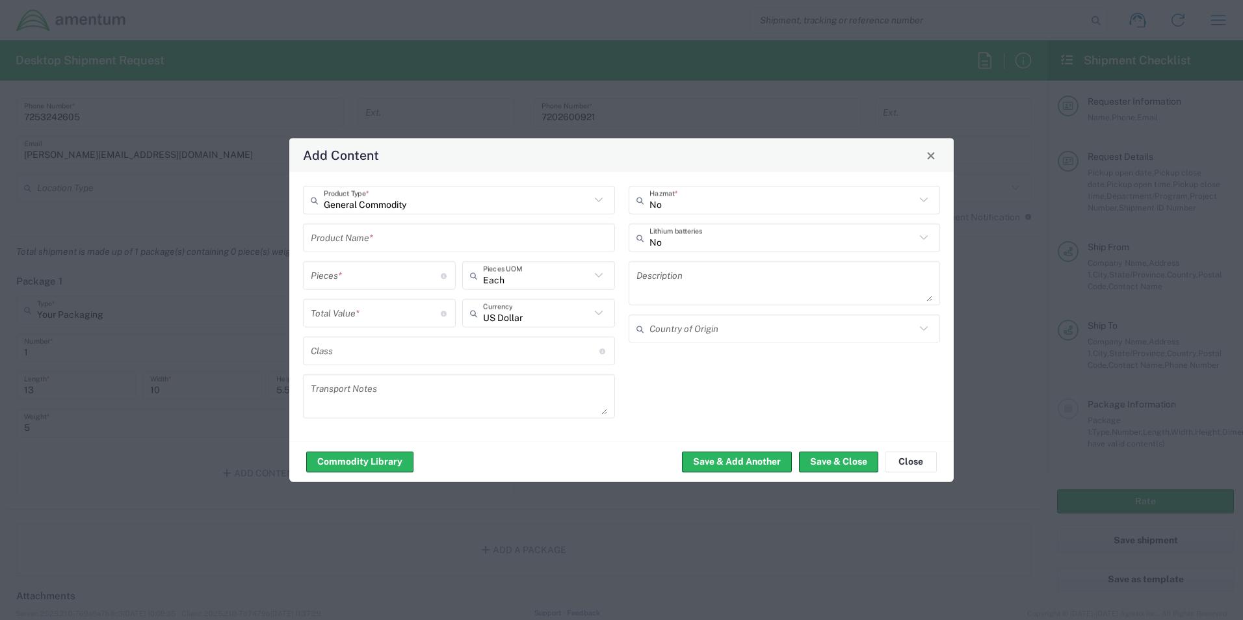
click at [389, 232] on input "text" at bounding box center [459, 237] width 296 height 23
type input "POLO SHIRTS"
type input "5"
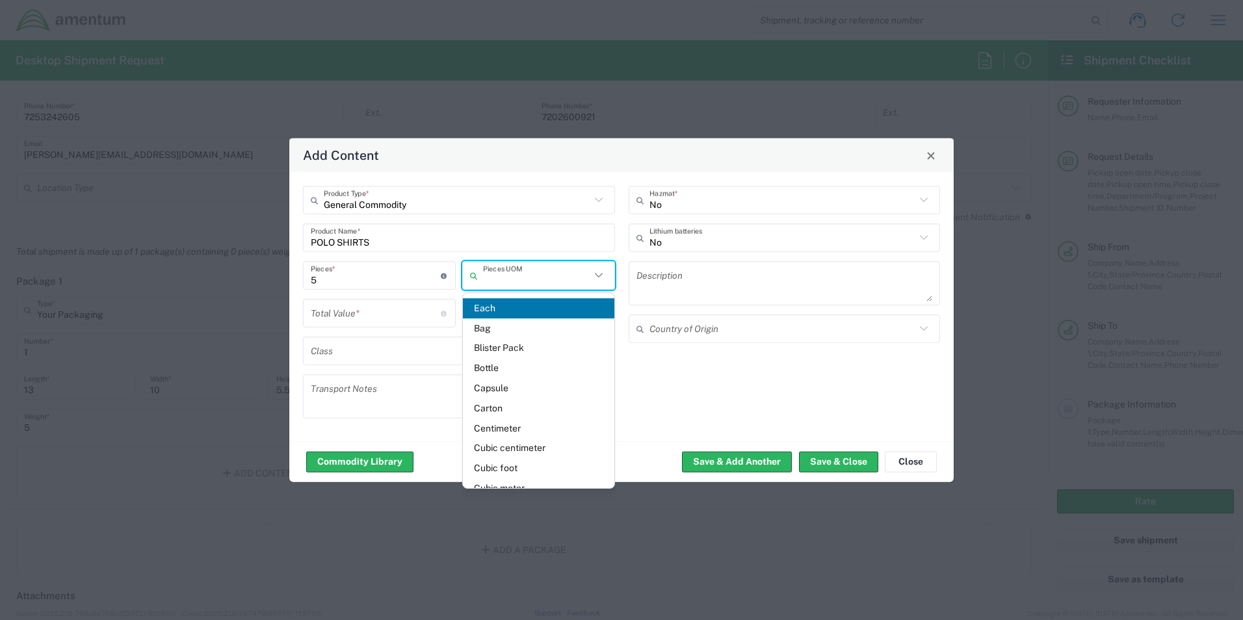
type input "Each"
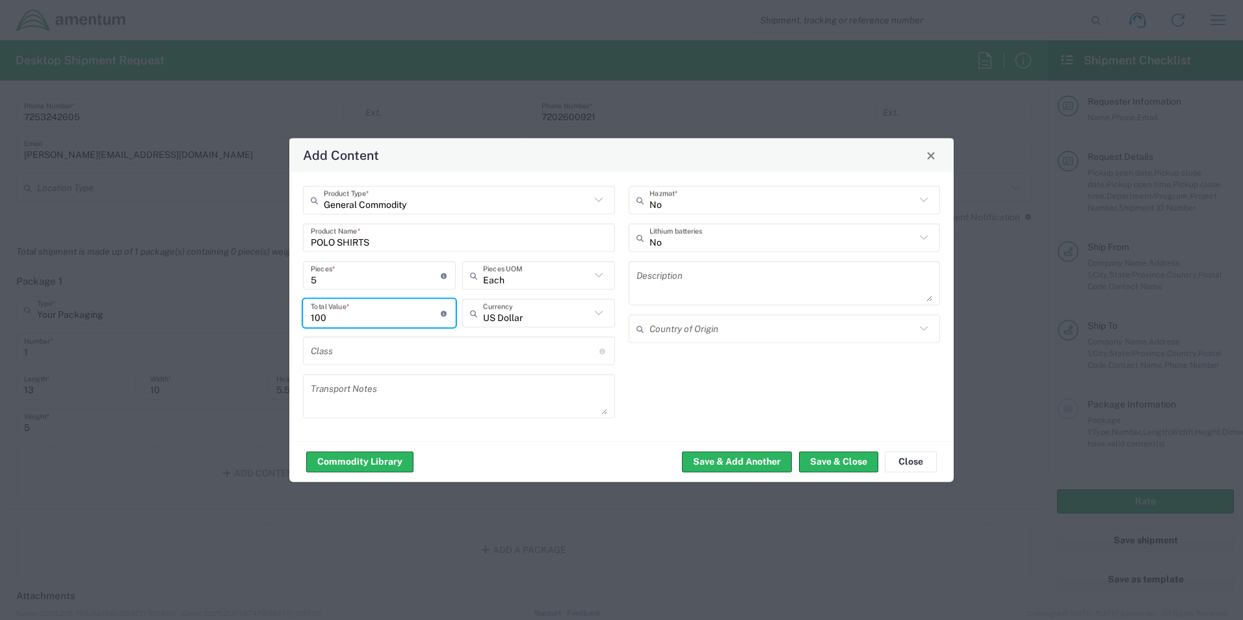
type input "100"
click at [701, 287] on textarea at bounding box center [784, 283] width 296 height 36
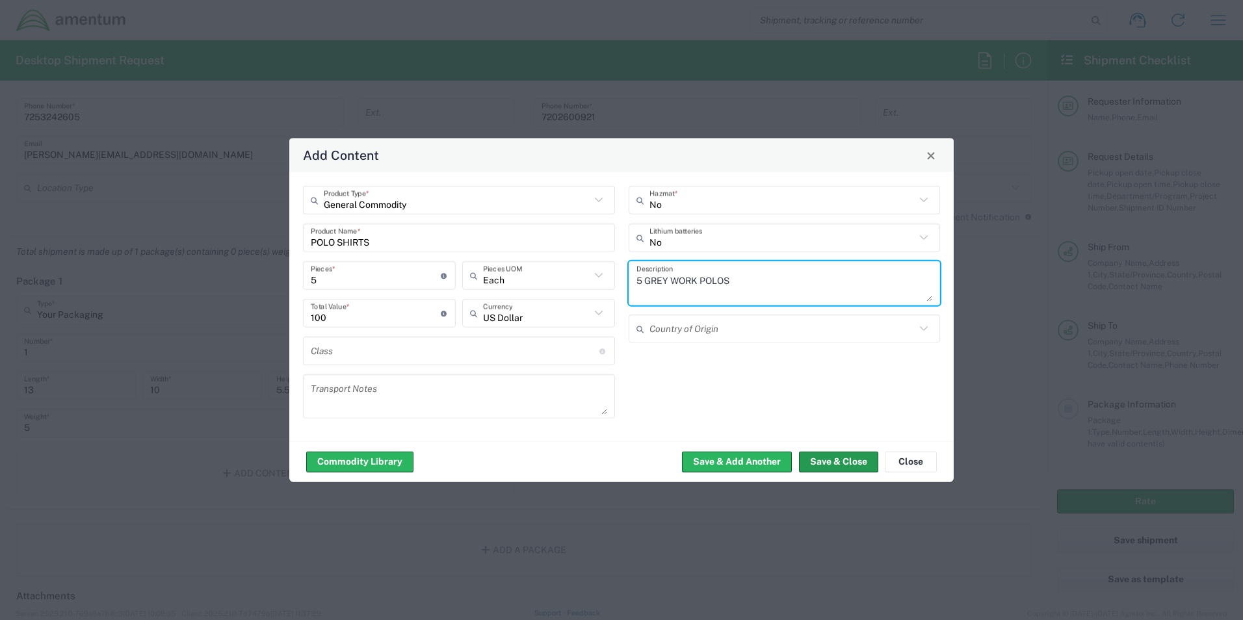
type textarea "5 GREY WORK POLOS"
click at [849, 460] on button "Save & Close" at bounding box center [838, 461] width 79 height 21
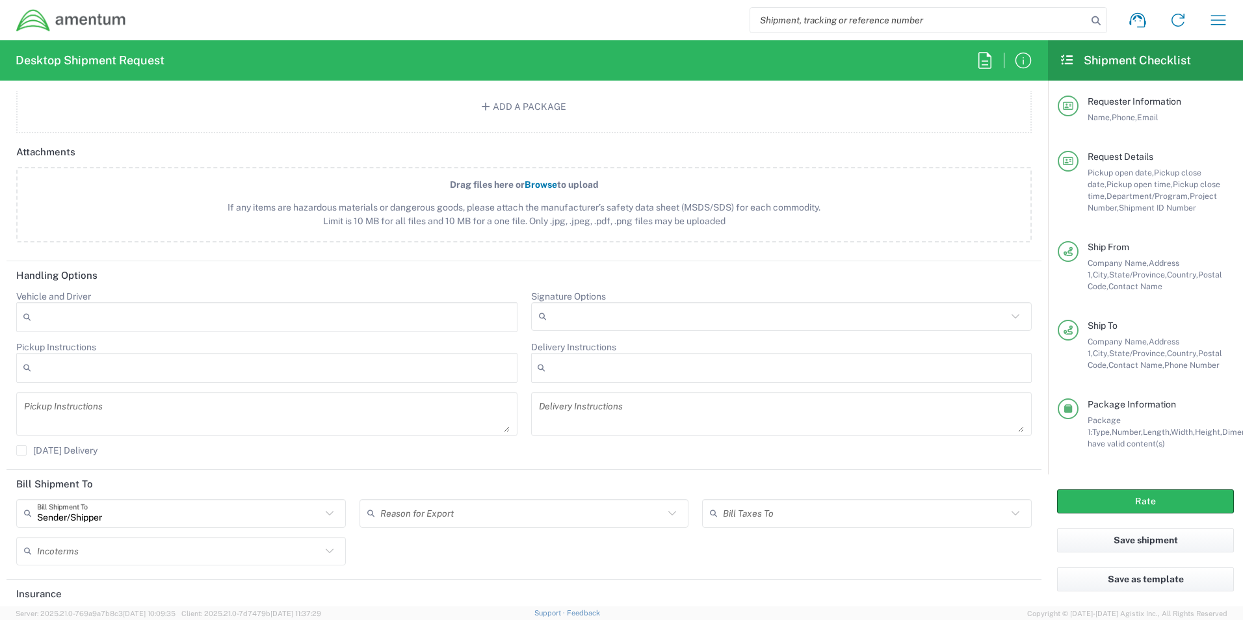
scroll to position [1552, 0]
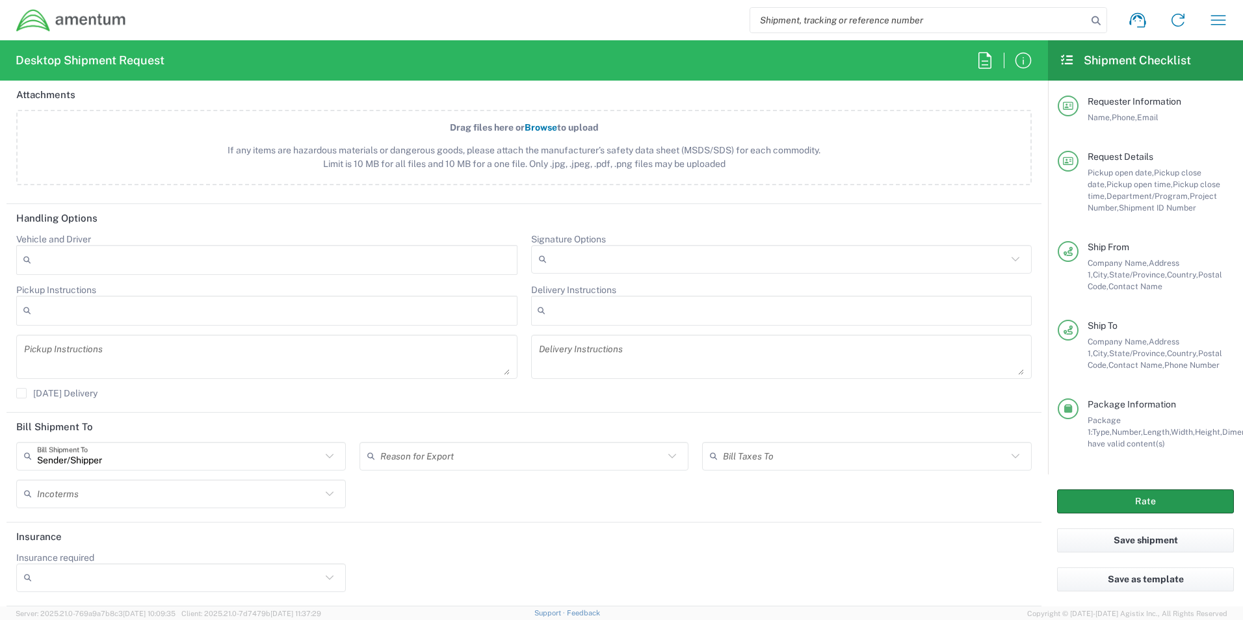
click at [1136, 501] on button "Rate" at bounding box center [1145, 501] width 177 height 24
type input "[DOMAIN_NAME]"
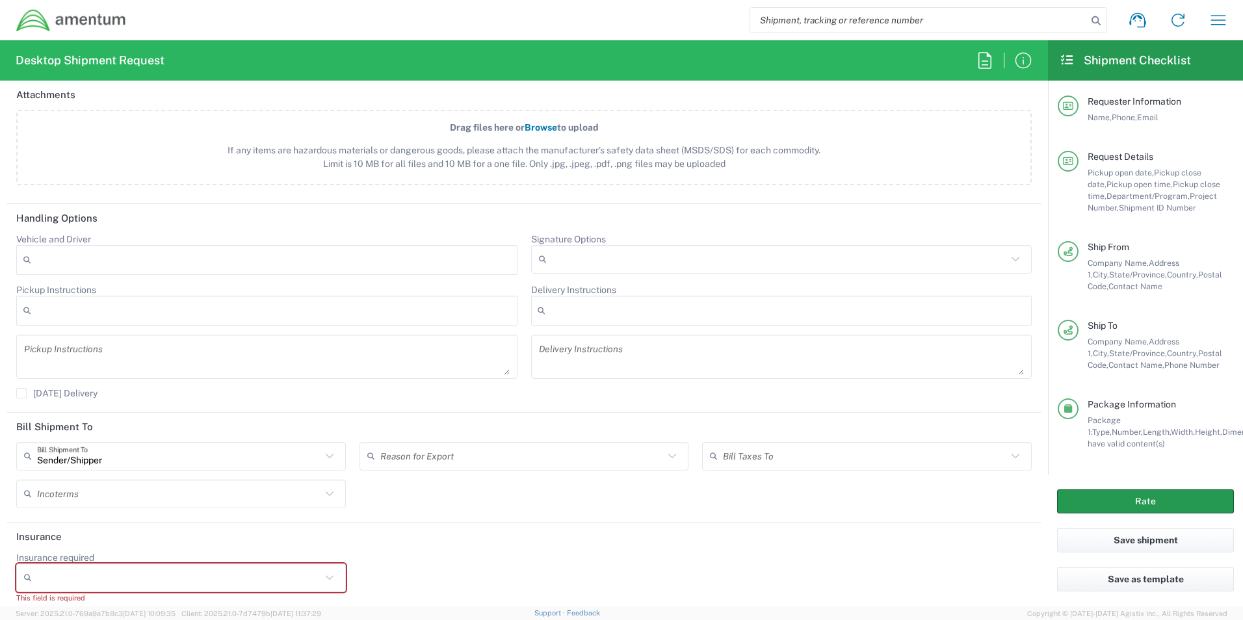
scroll to position [1564, 0]
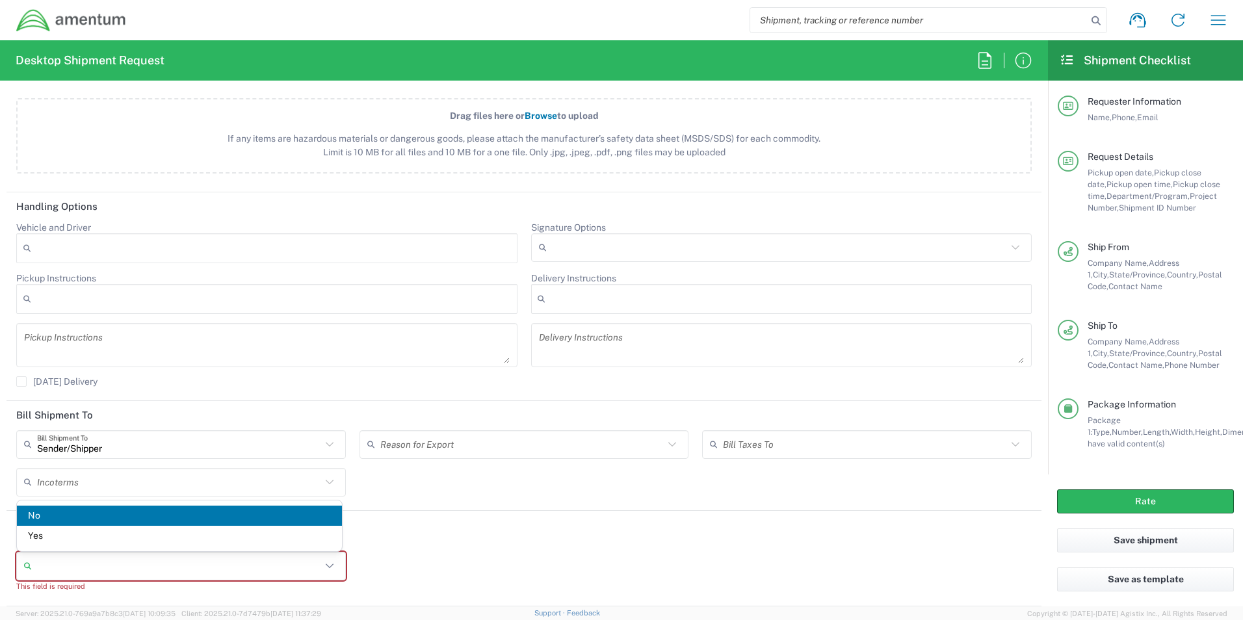
click at [138, 556] on input "Insurance required" at bounding box center [179, 566] width 284 height 21
click at [47, 518] on span "No" at bounding box center [179, 516] width 325 height 20
type input "No"
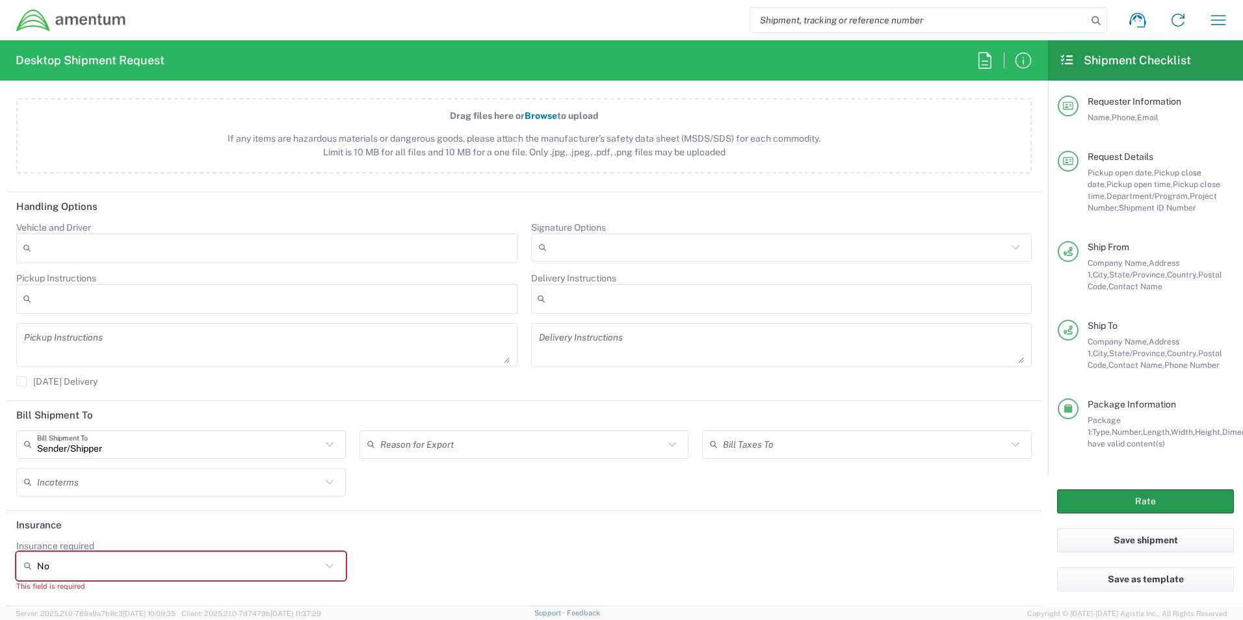
click at [1151, 508] on button "Rate" at bounding box center [1145, 501] width 177 height 24
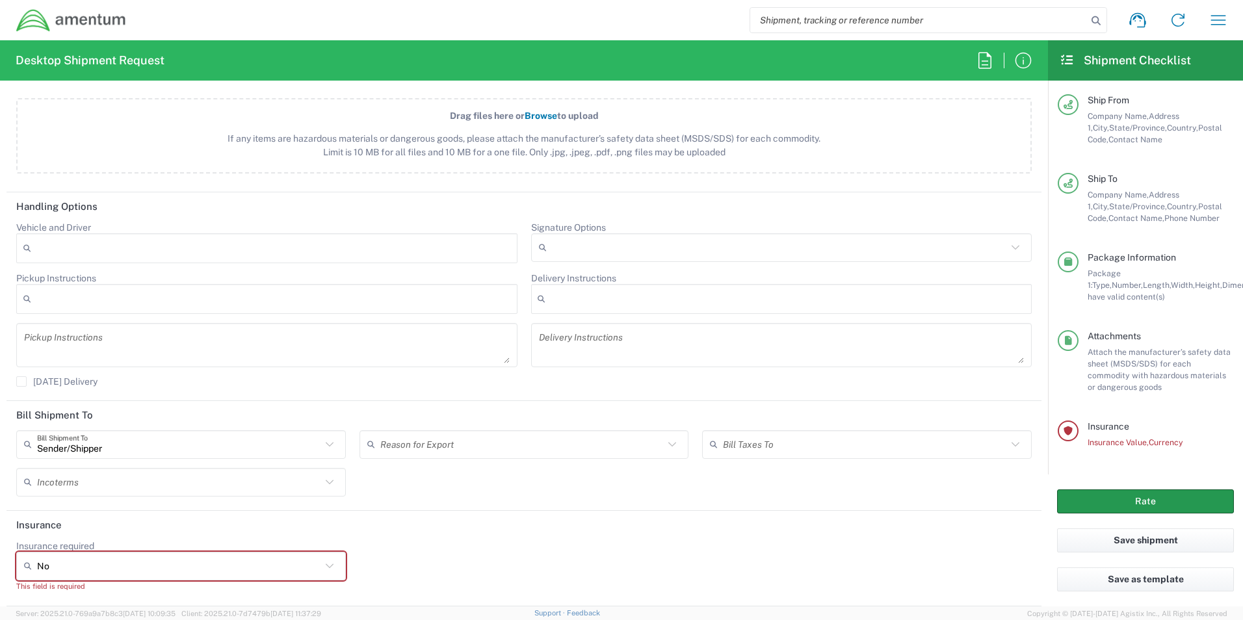
scroll to position [148, 0]
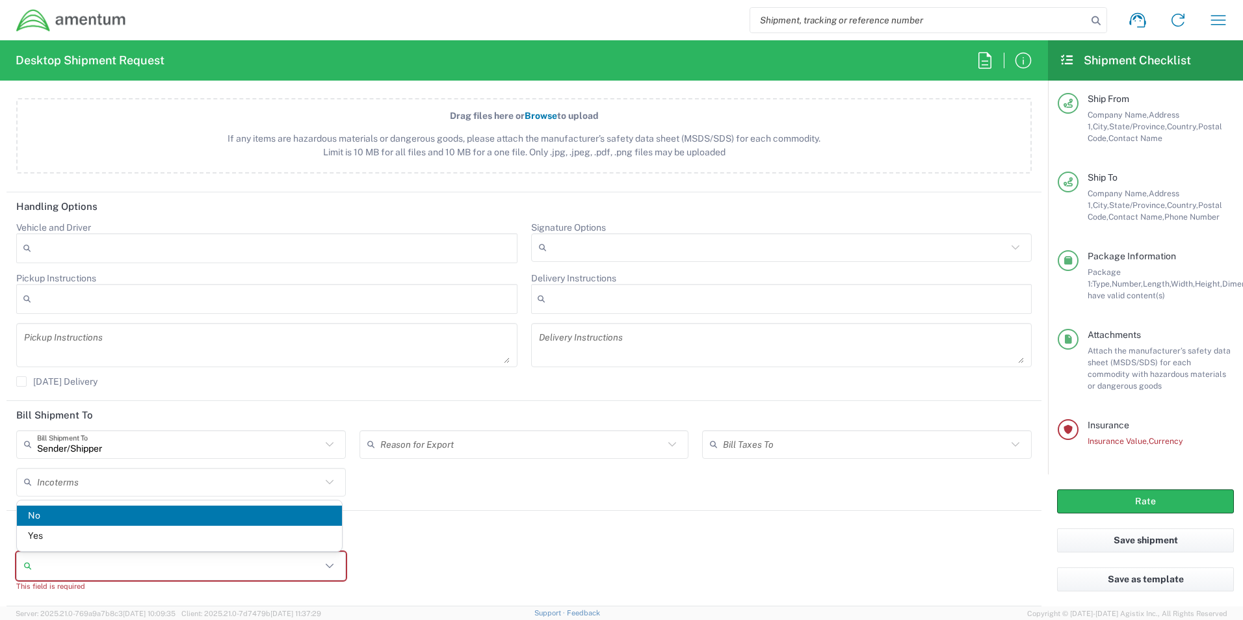
click at [96, 568] on input "Insurance required" at bounding box center [179, 566] width 284 height 21
click at [62, 534] on span "Yes" at bounding box center [179, 536] width 325 height 20
type input "Yes"
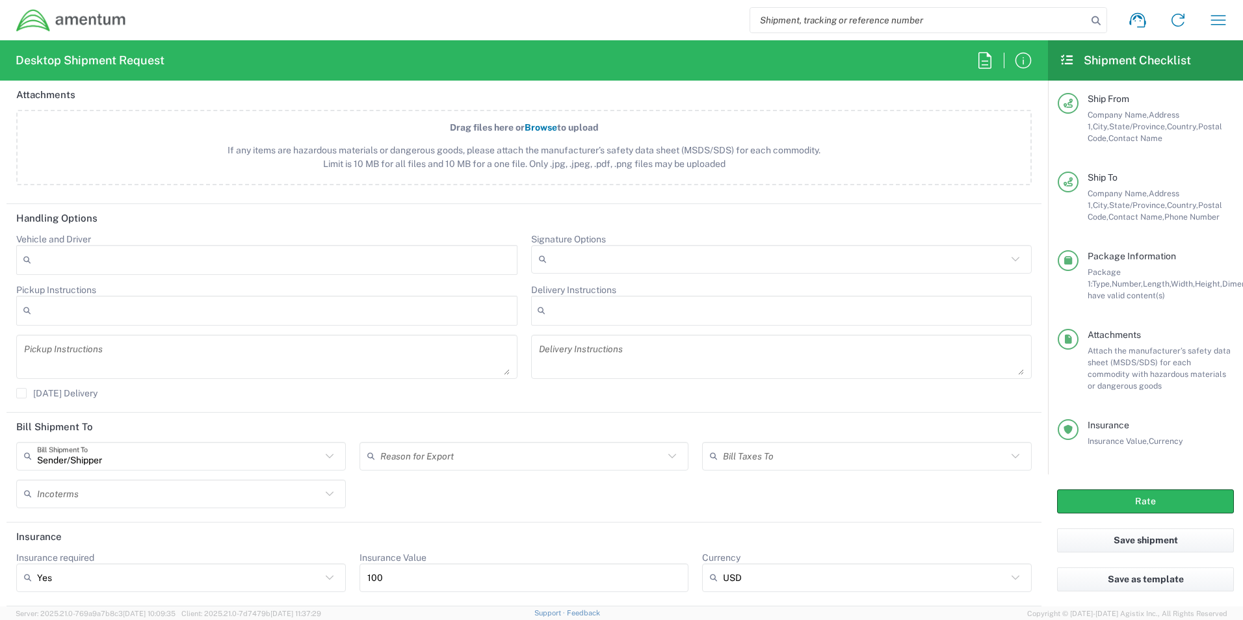
scroll to position [1552, 0]
click at [1155, 503] on button "Rate" at bounding box center [1145, 501] width 177 height 24
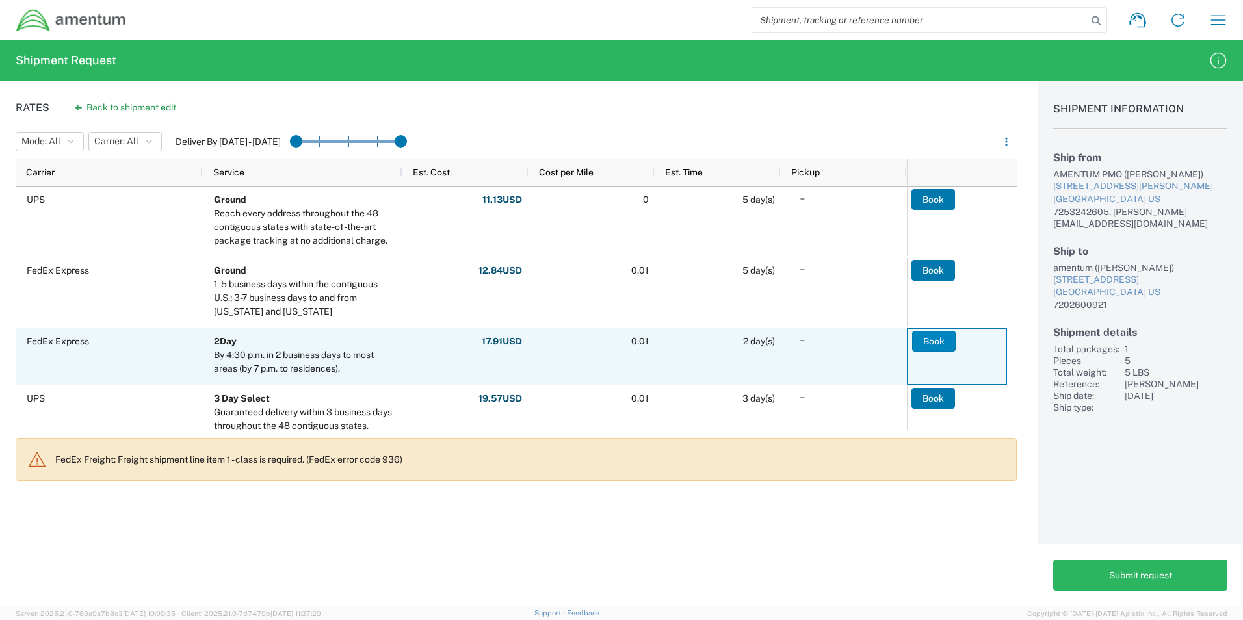
click at [919, 341] on button "Book" at bounding box center [934, 341] width 44 height 21
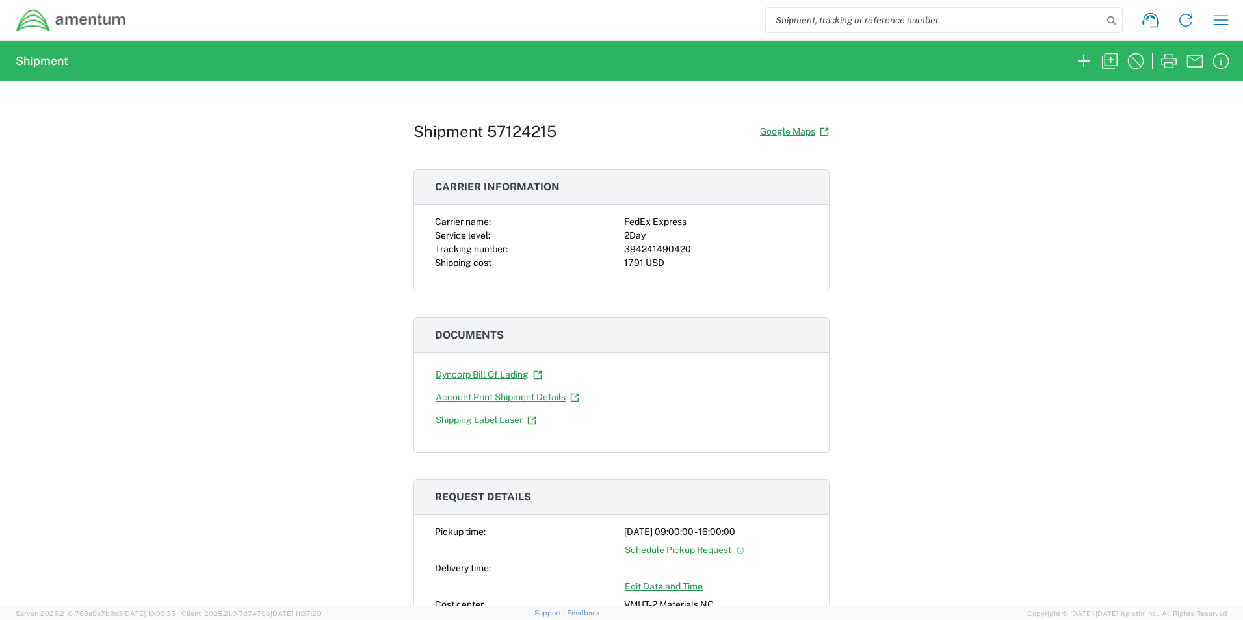
click at [841, 239] on div "Shipment 57124215 Google Maps Carrier information Carrier name: FedEx Express S…" at bounding box center [621, 343] width 1243 height 525
click at [1046, 226] on div "Shipment 57124215 Google Maps Carrier information Carrier name: FedEx Express S…" at bounding box center [621, 343] width 1243 height 525
click at [276, 398] on div "Shipment 57124215 Google Maps Carrier information Carrier name: FedEx Express S…" at bounding box center [621, 343] width 1243 height 525
click at [660, 250] on div "394241490420" at bounding box center [716, 249] width 184 height 14
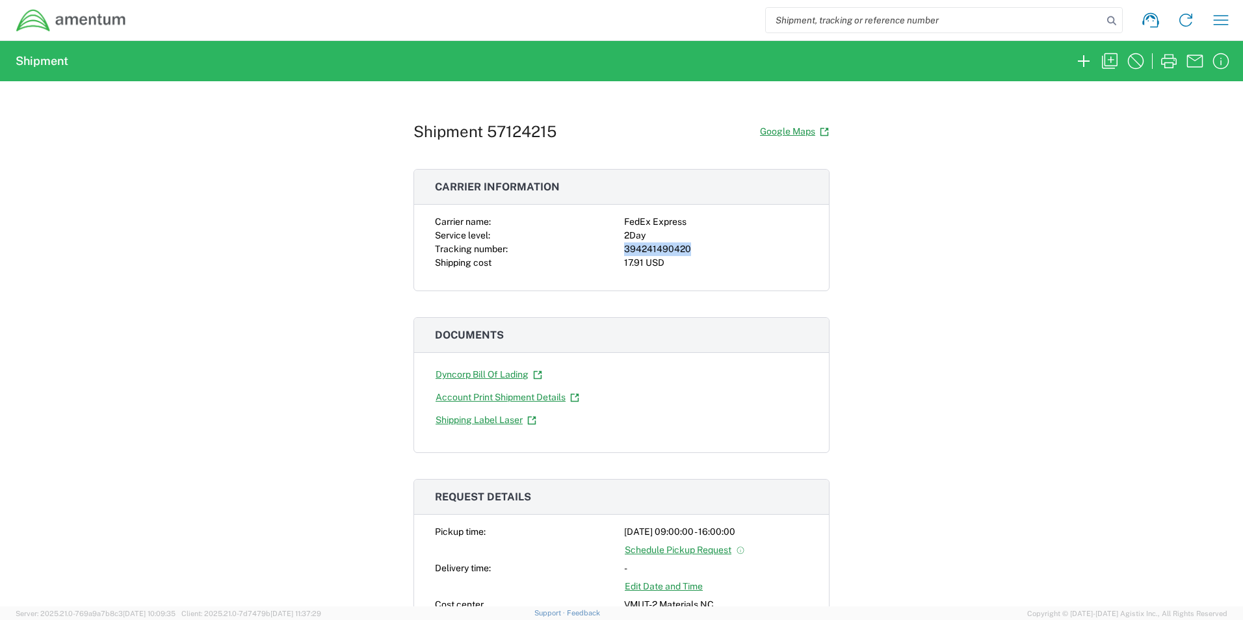
copy div "394241490420"
click at [1044, 29] on input "search" at bounding box center [934, 20] width 337 height 25
